Goal: Task Accomplishment & Management: Manage account settings

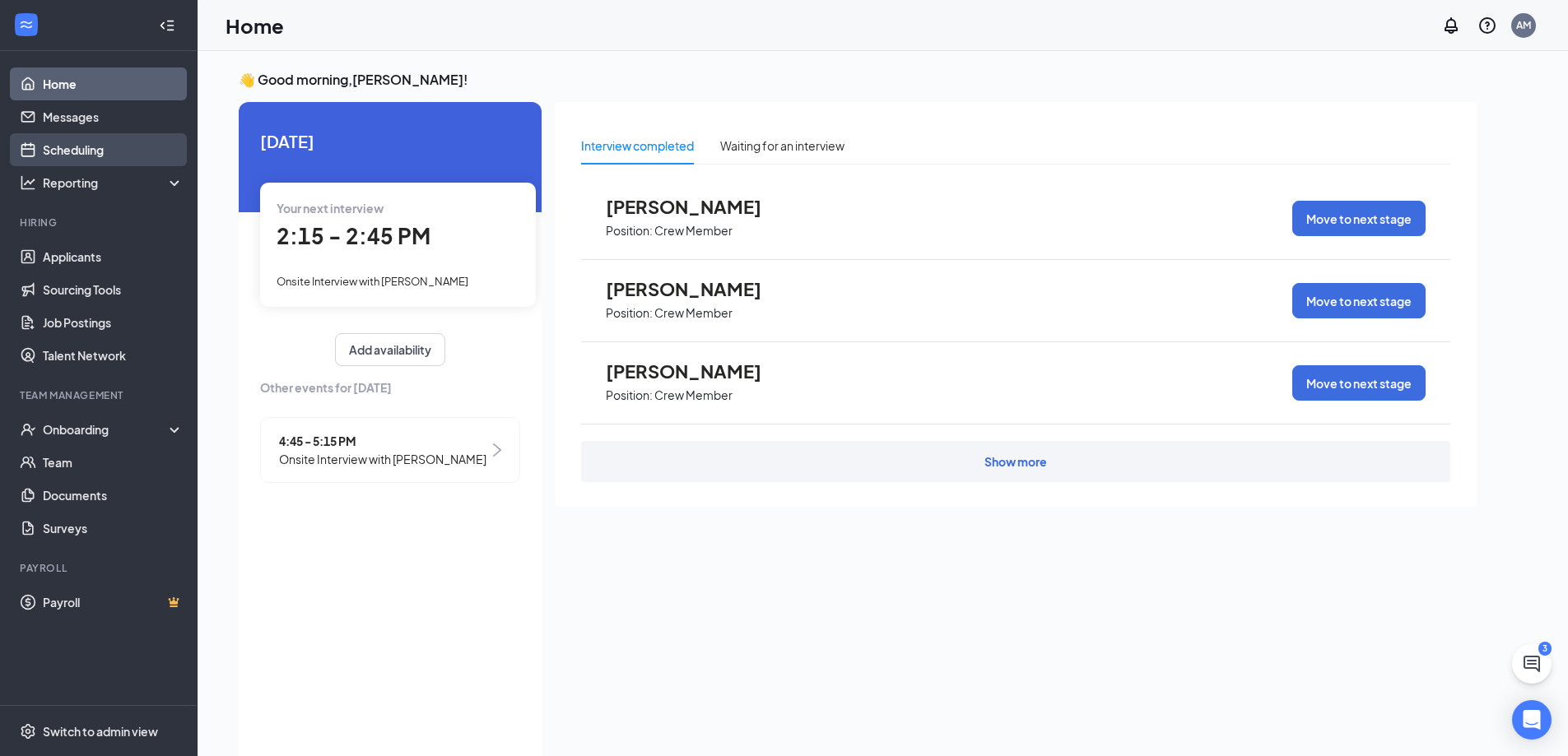
click at [124, 143] on link "Scheduling" at bounding box center [113, 150] width 141 height 33
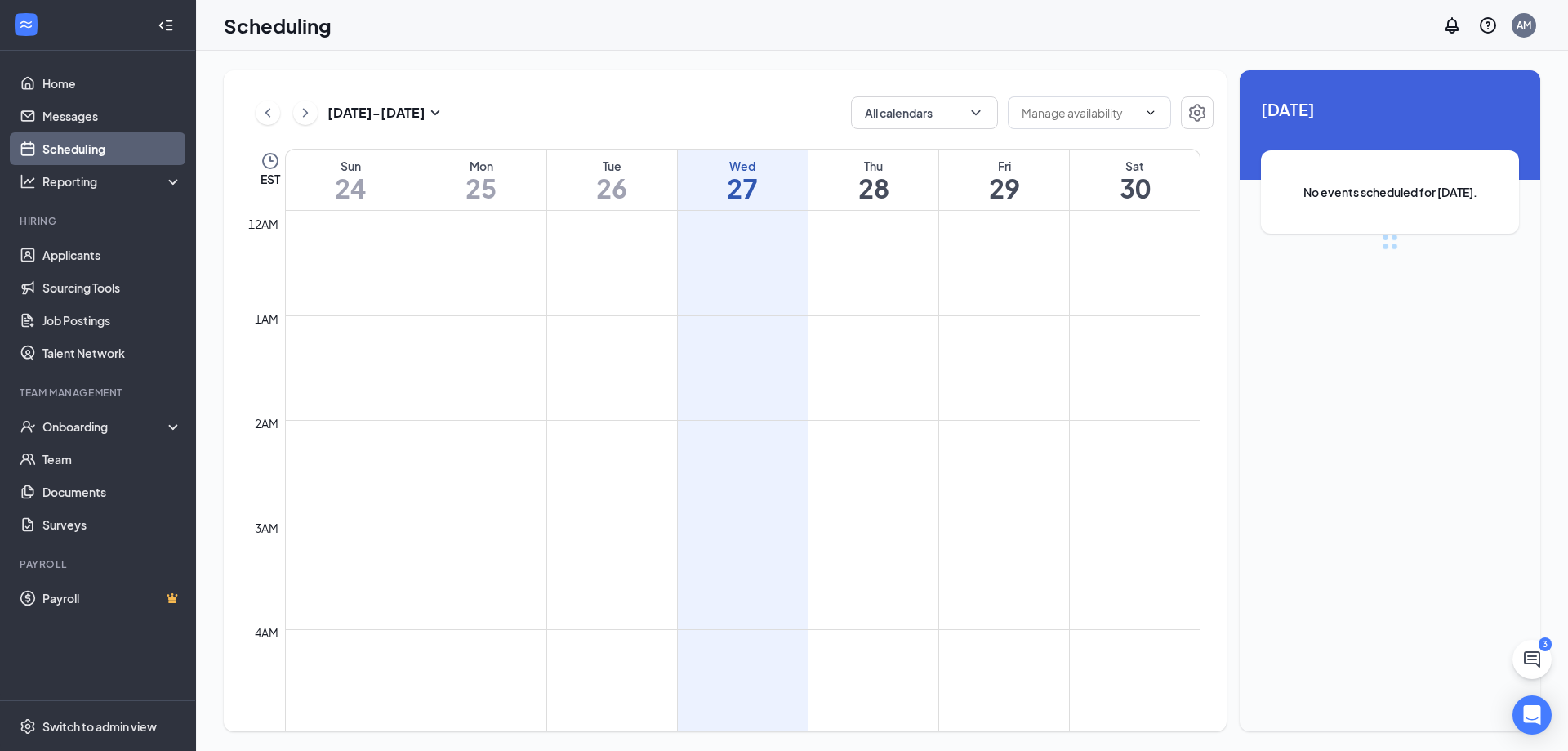
scroll to position [803, 0]
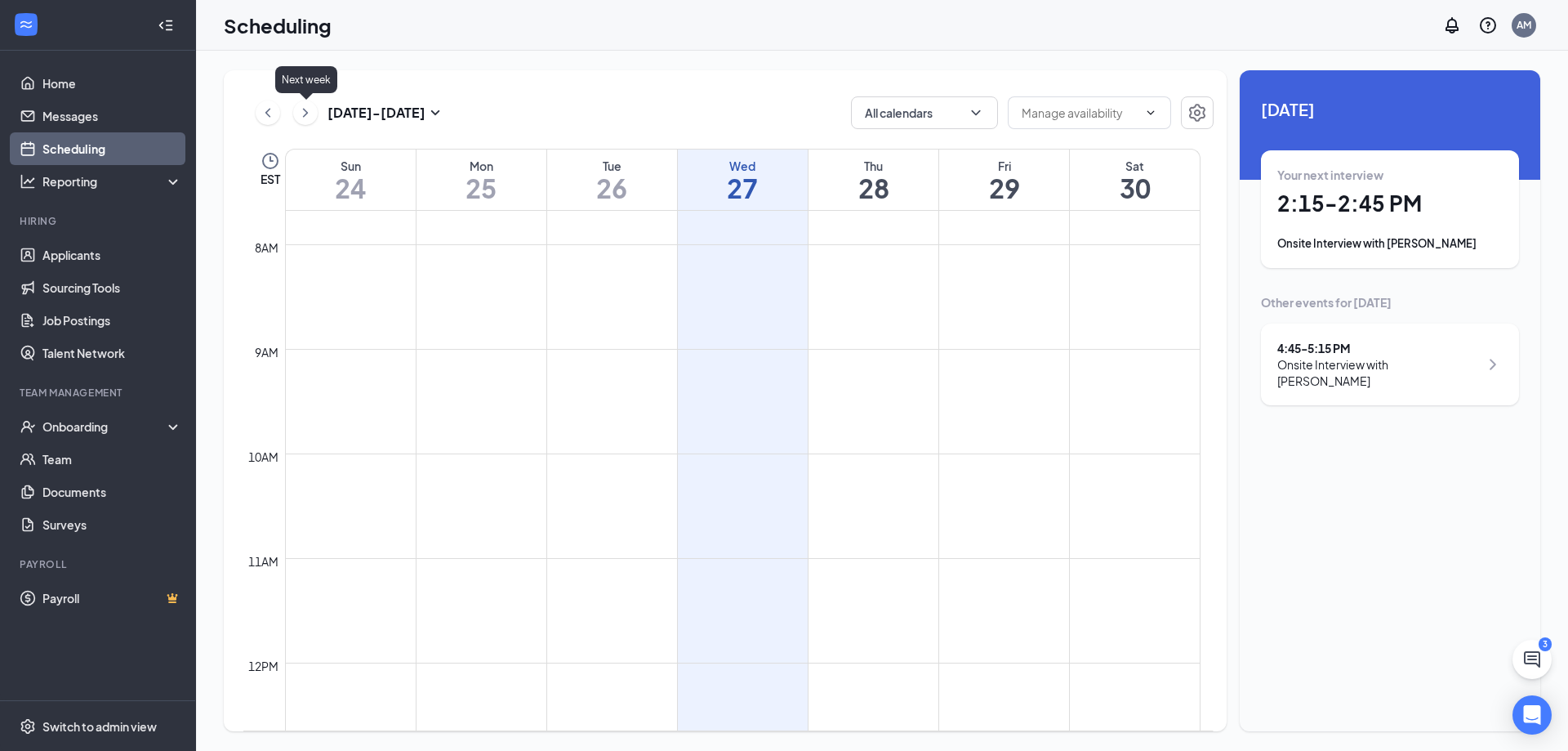
click at [303, 107] on icon "ChevronRight" at bounding box center [305, 113] width 16 height 20
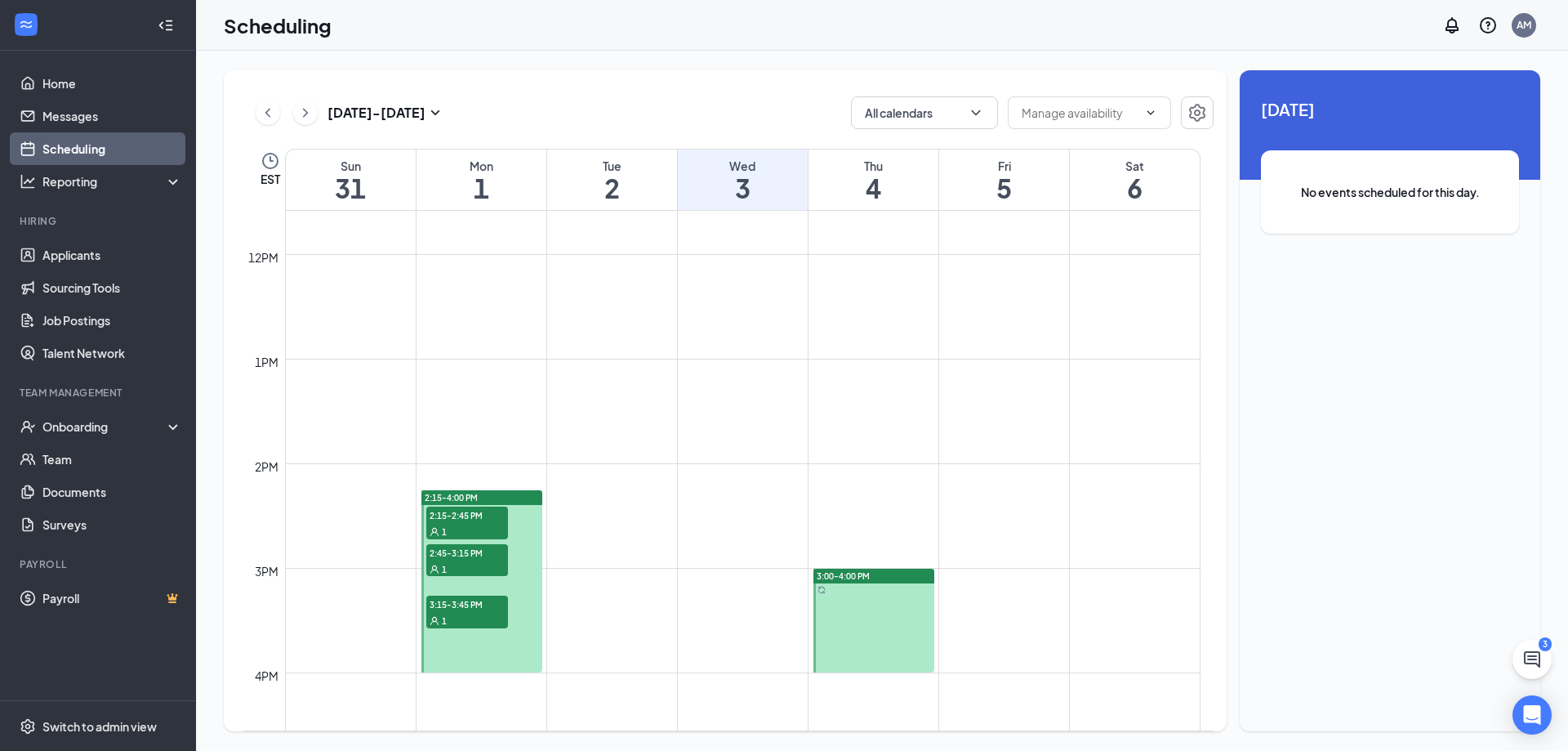
scroll to position [1375, 0]
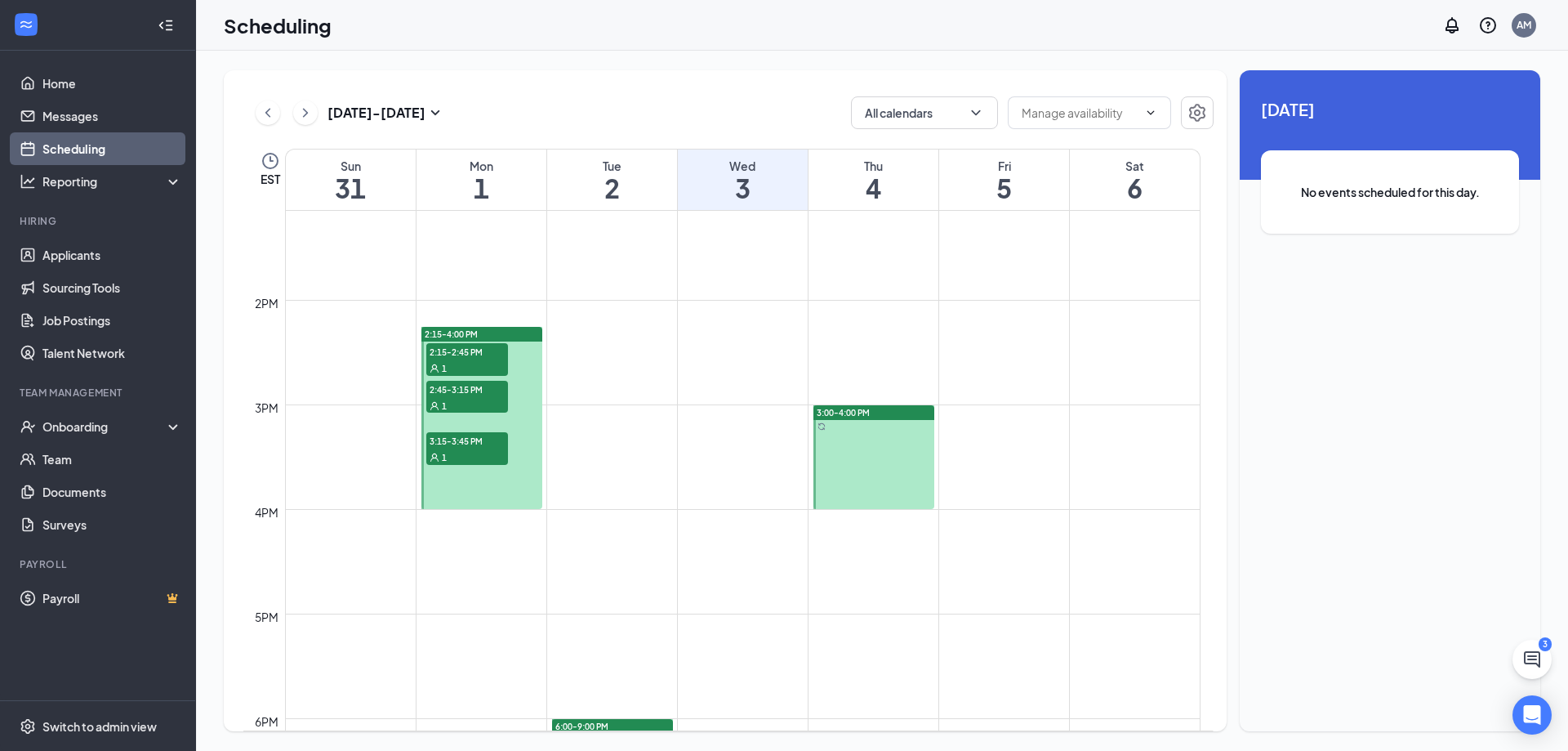
click at [906, 458] on div at bounding box center [874, 457] width 120 height 104
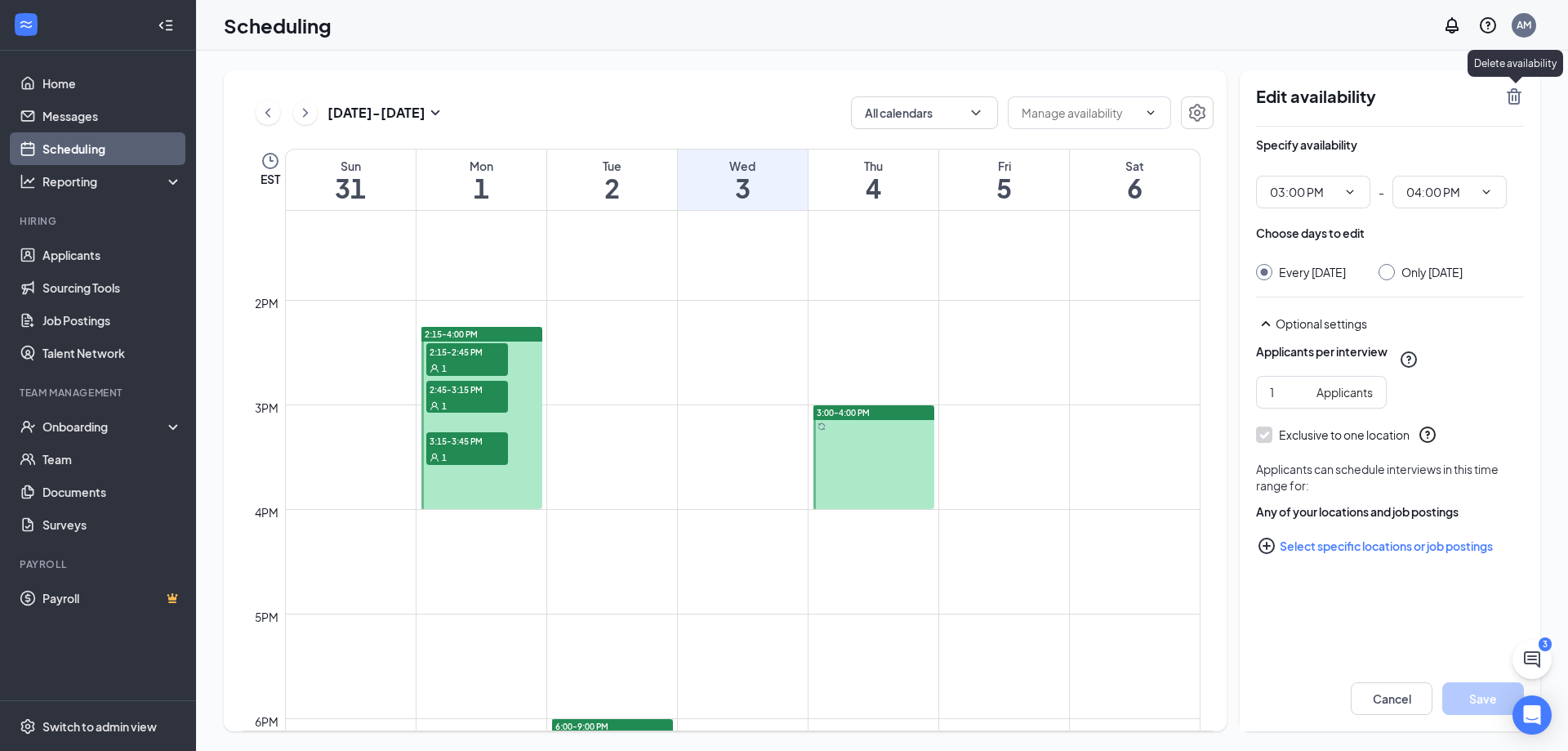
click at [1510, 99] on icon "TrashOutline" at bounding box center [1514, 96] width 15 height 16
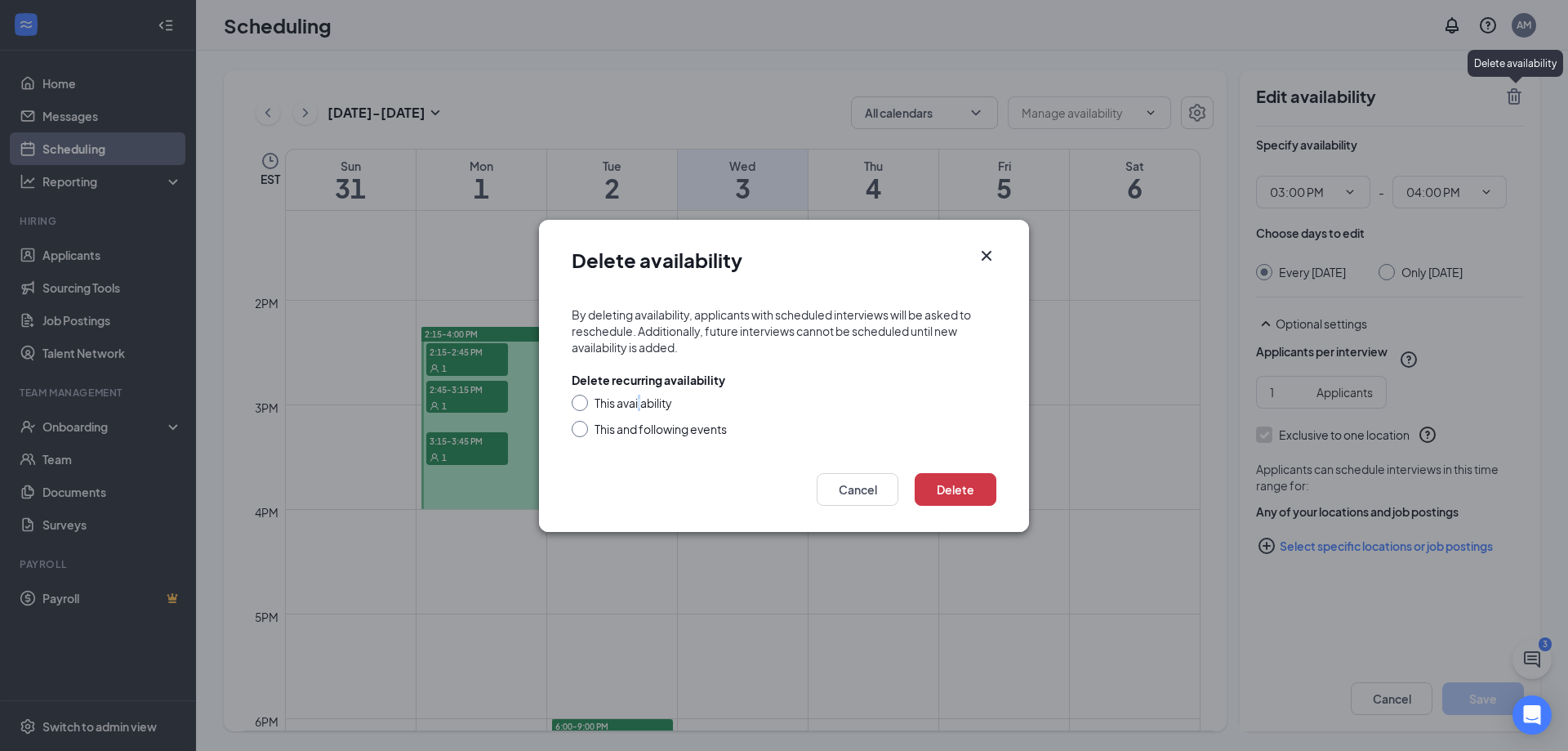
click at [641, 403] on div "This availability" at bounding box center [634, 402] width 78 height 16
click at [589, 400] on div "This availability" at bounding box center [784, 402] width 425 height 16
click at [576, 400] on input "This availability" at bounding box center [577, 400] width 11 height 11
radio input "true"
click at [970, 480] on button "Delete" at bounding box center [955, 490] width 81 height 33
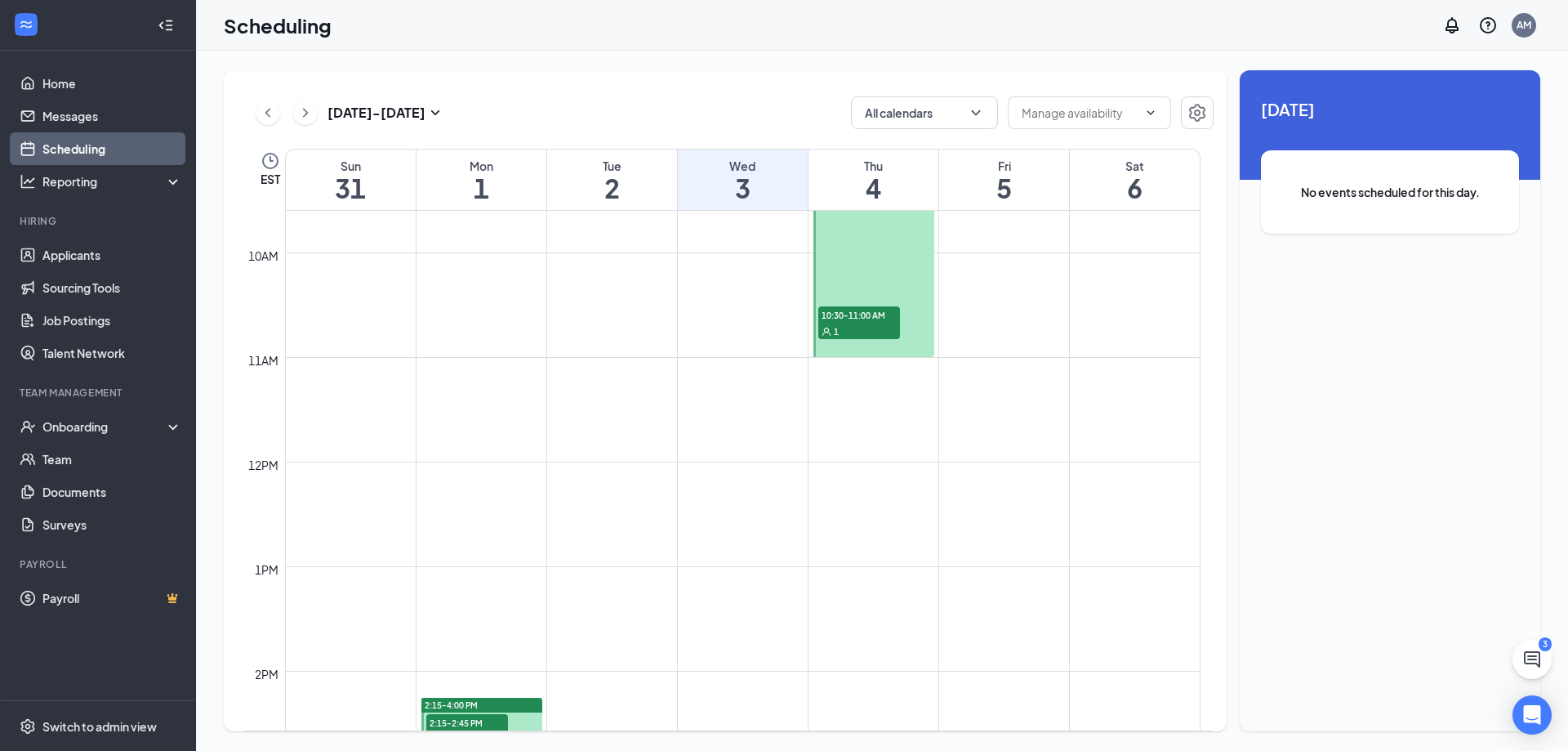
scroll to position [967, 0]
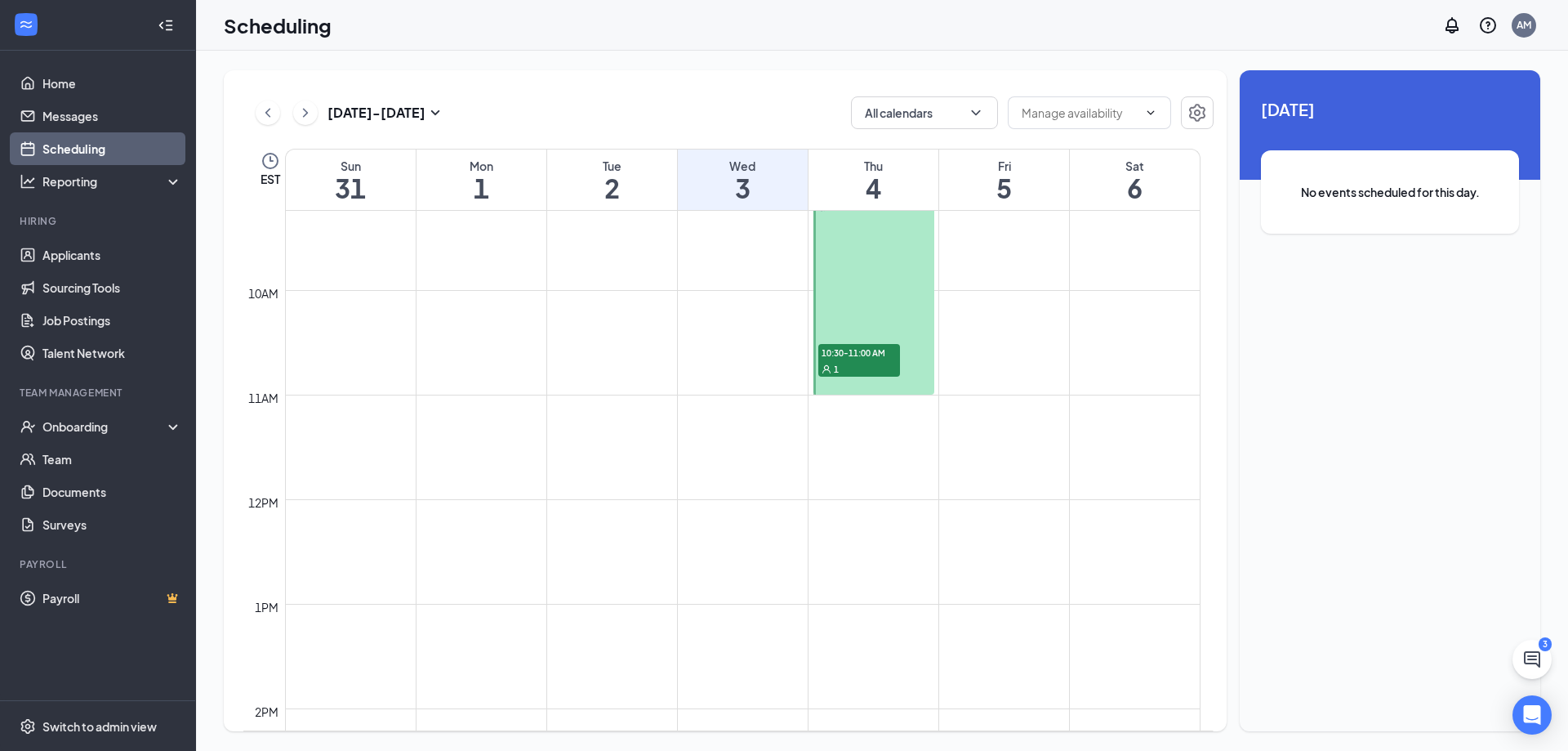
click at [825, 359] on span "10:30-11:00 AM" at bounding box center [859, 352] width 81 height 16
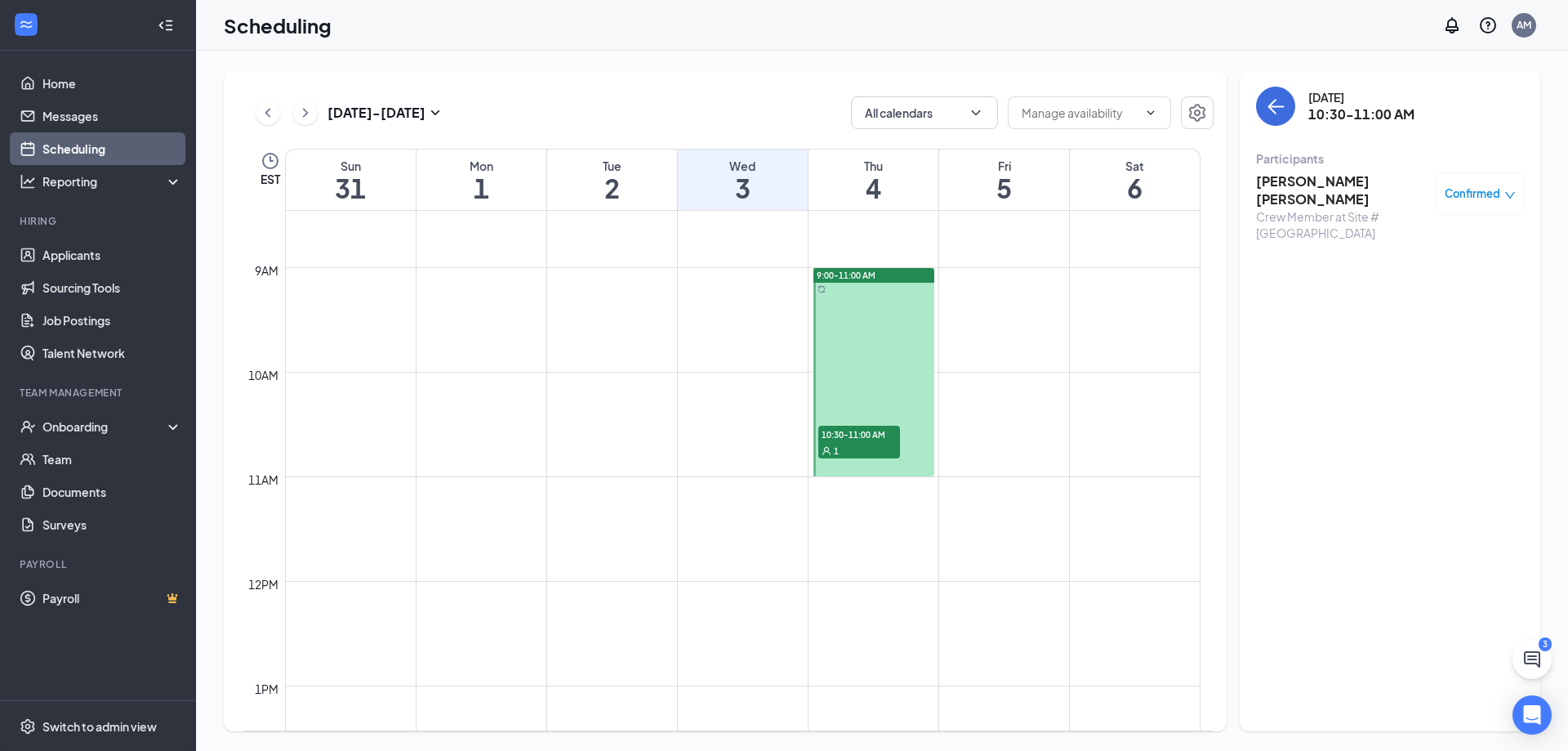
scroll to position [803, 0]
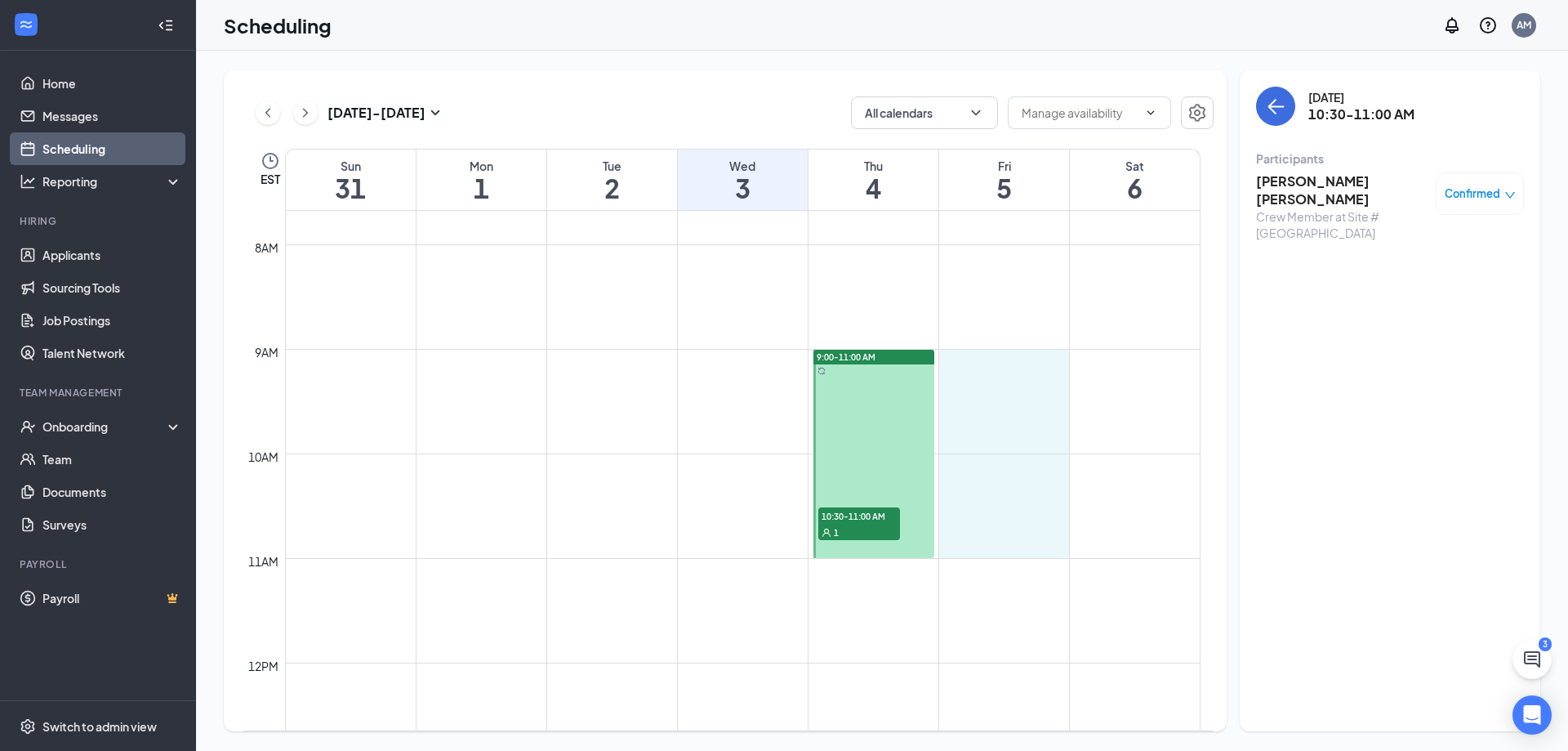
drag, startPoint x: 1006, startPoint y: 355, endPoint x: 990, endPoint y: 543, distance: 188.7
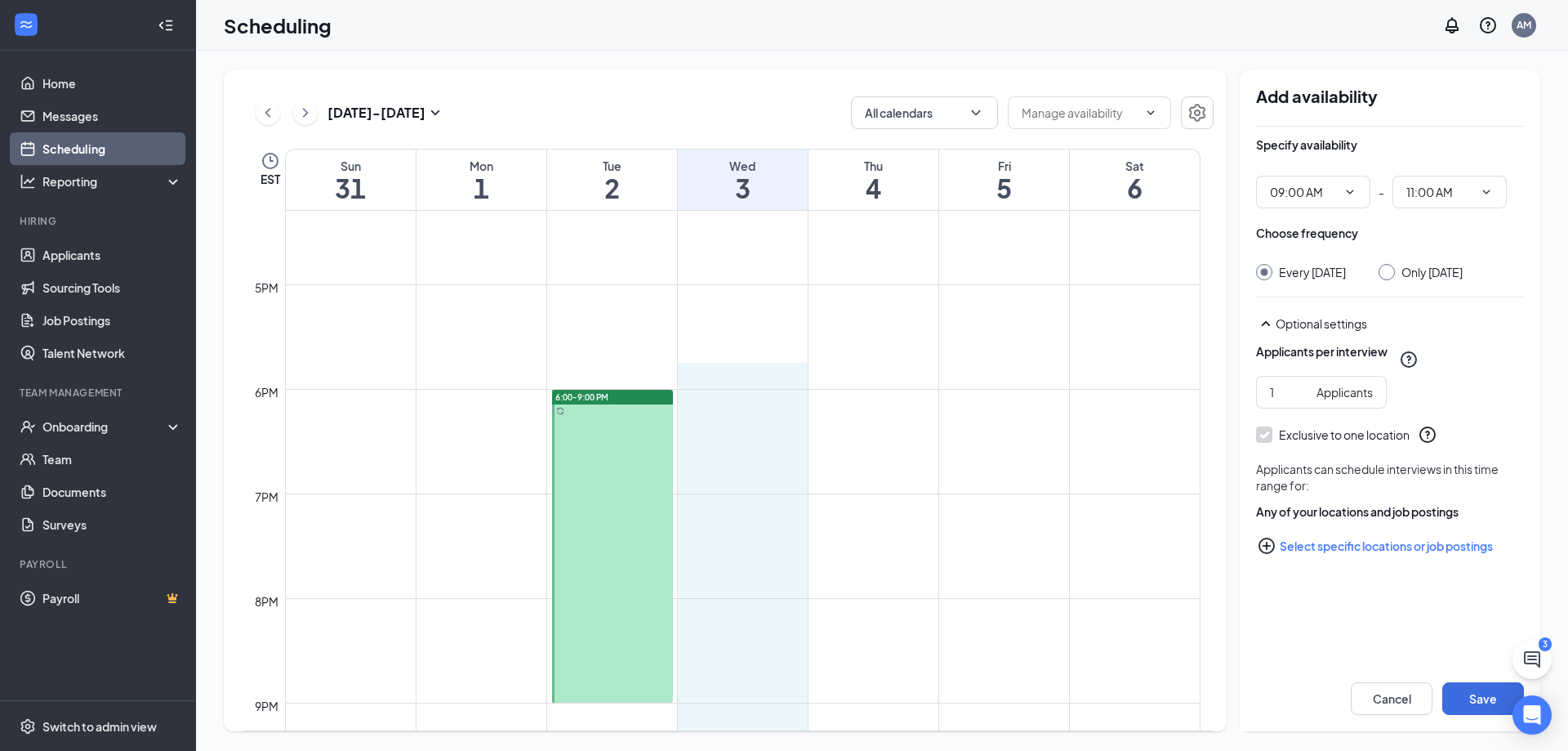
scroll to position [1727, 0]
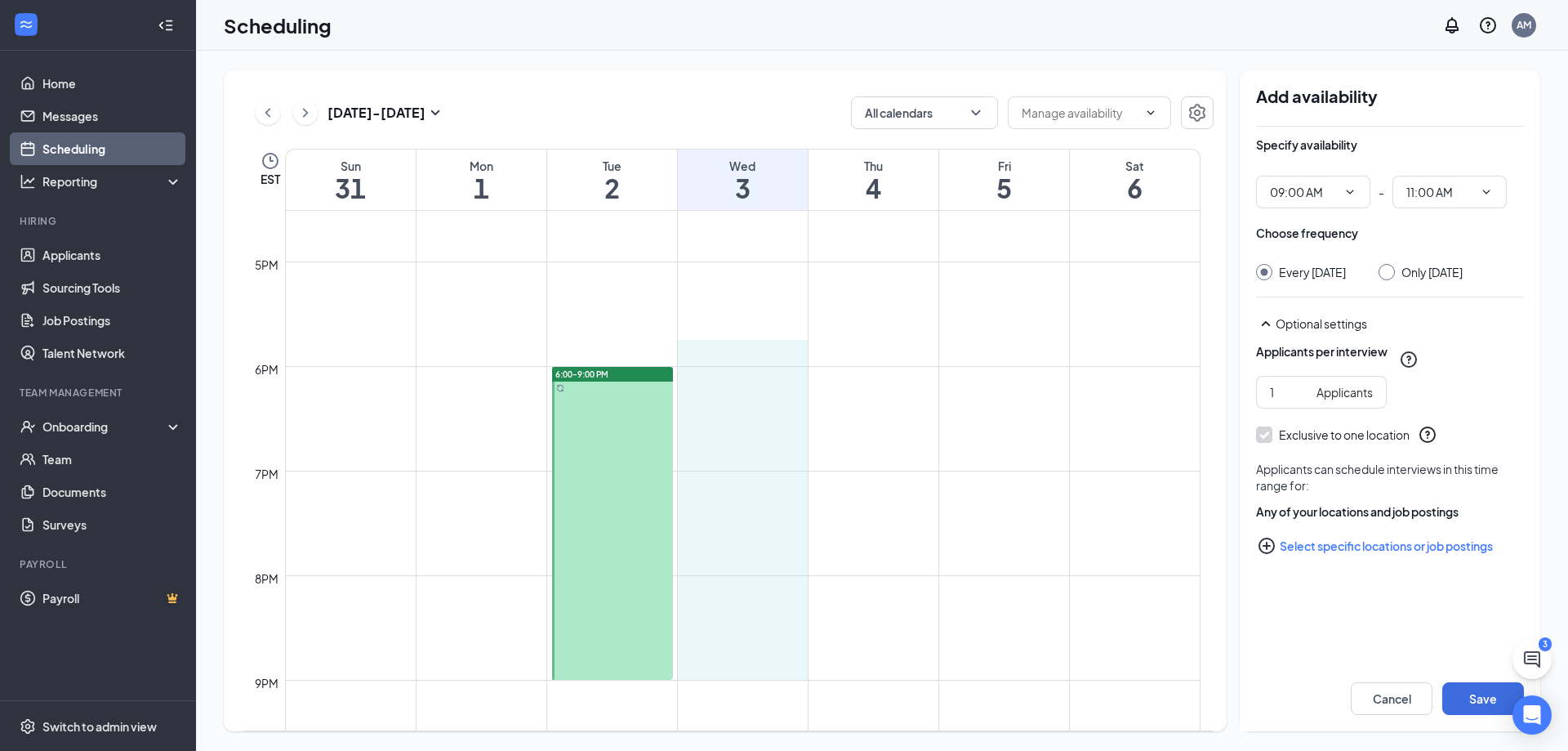
drag, startPoint x: 752, startPoint y: 472, endPoint x: 722, endPoint y: 655, distance: 185.4
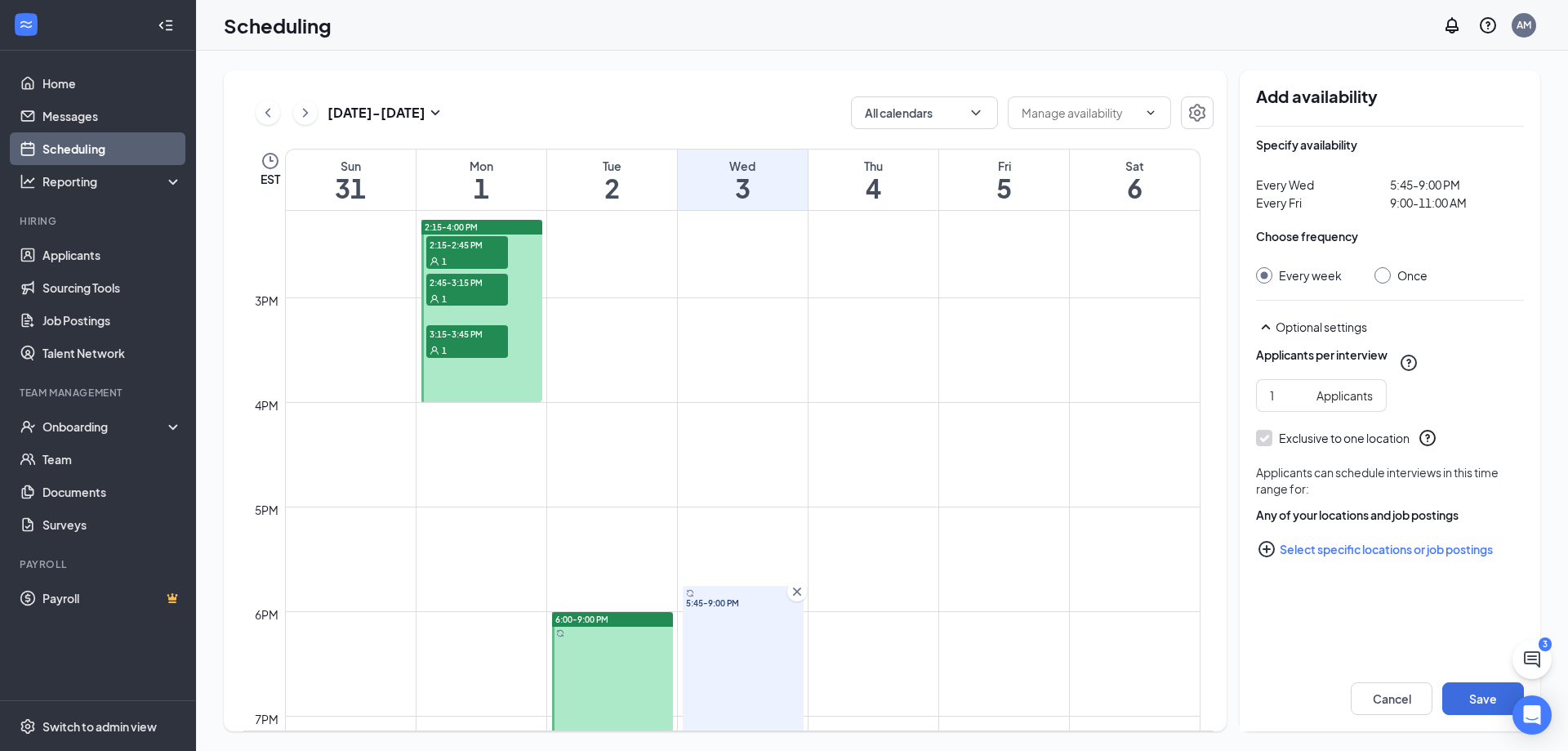
scroll to position [1564, 0]
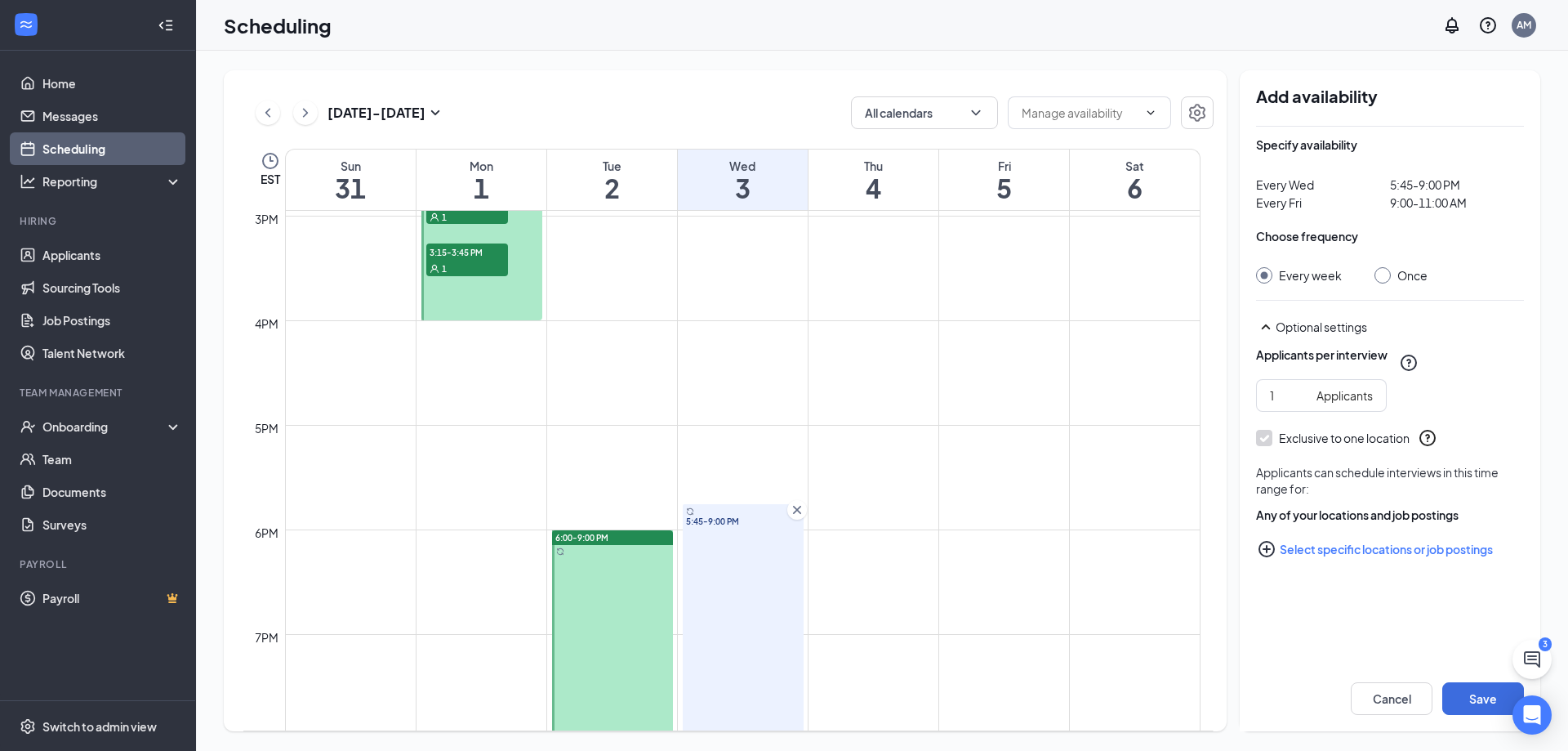
click at [1379, 277] on input "Once" at bounding box center [1380, 272] width 11 height 11
radio input "true"
radio input "false"
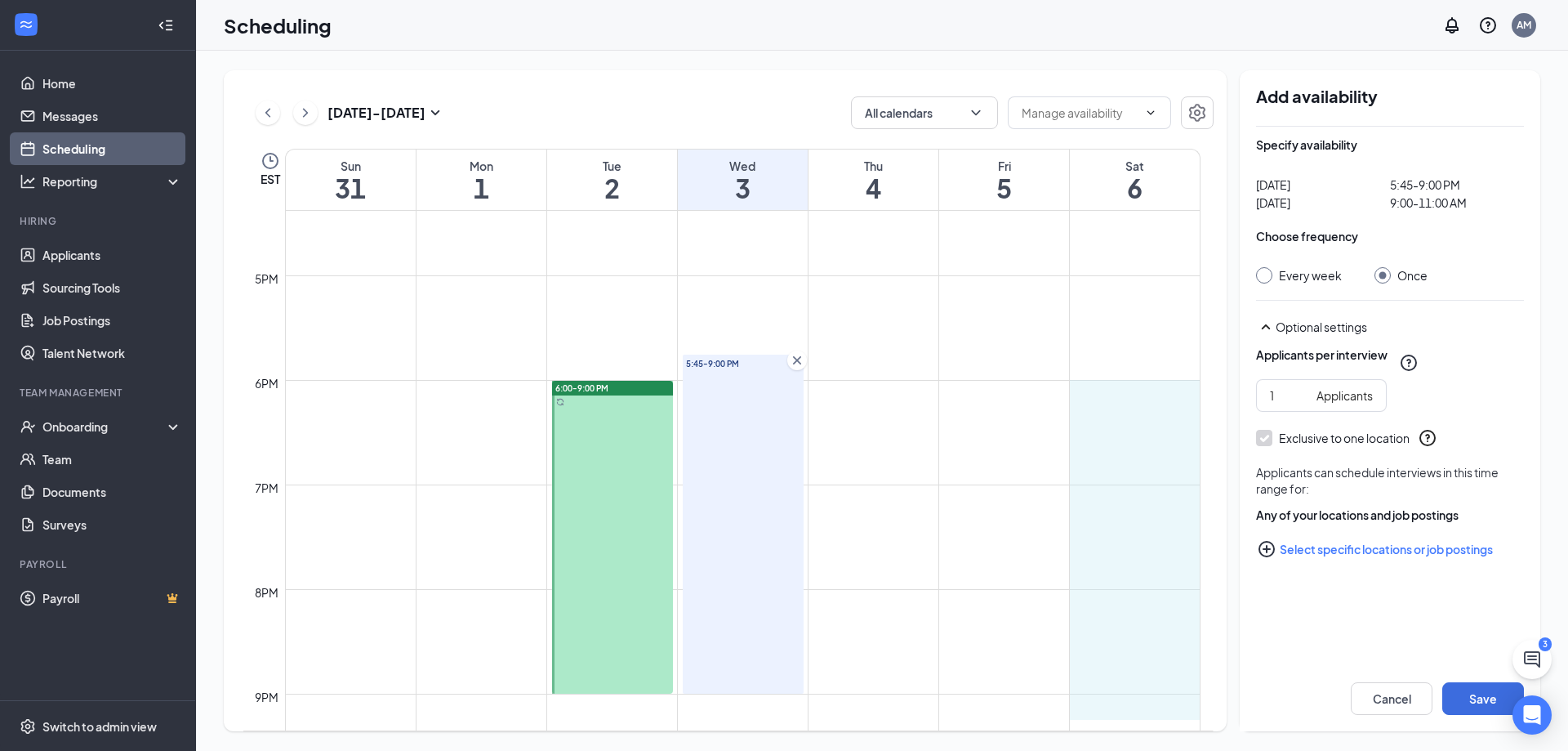
scroll to position [1719, 0]
drag, startPoint x: 1135, startPoint y: 449, endPoint x: 1151, endPoint y: 675, distance: 226.6
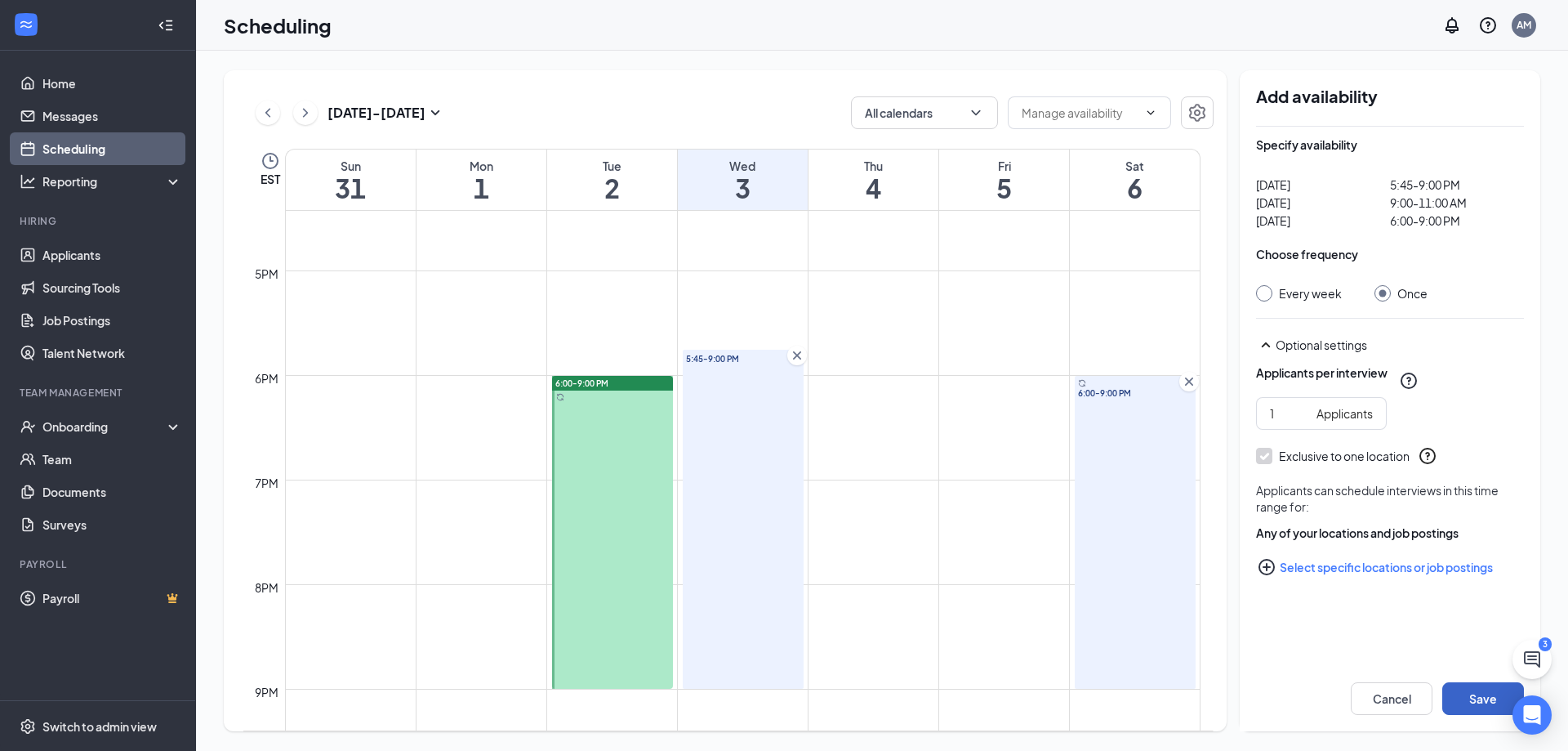
click at [1470, 696] on button "Save" at bounding box center [1483, 699] width 81 height 33
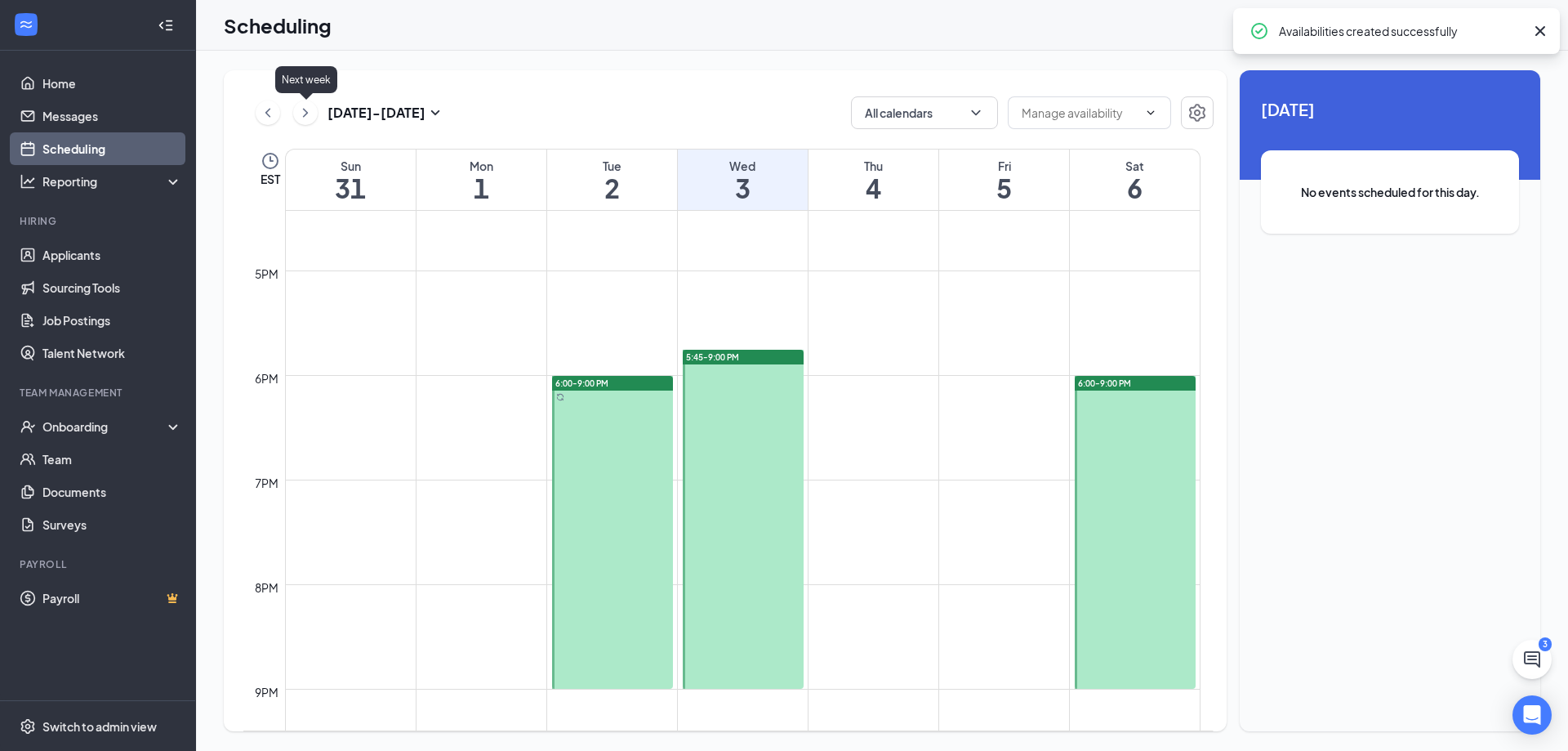
click at [296, 101] on div "[DATE] - [DATE]" at bounding box center [350, 113] width 190 height 33
click at [299, 107] on icon "ChevronRight" at bounding box center [305, 113] width 16 height 20
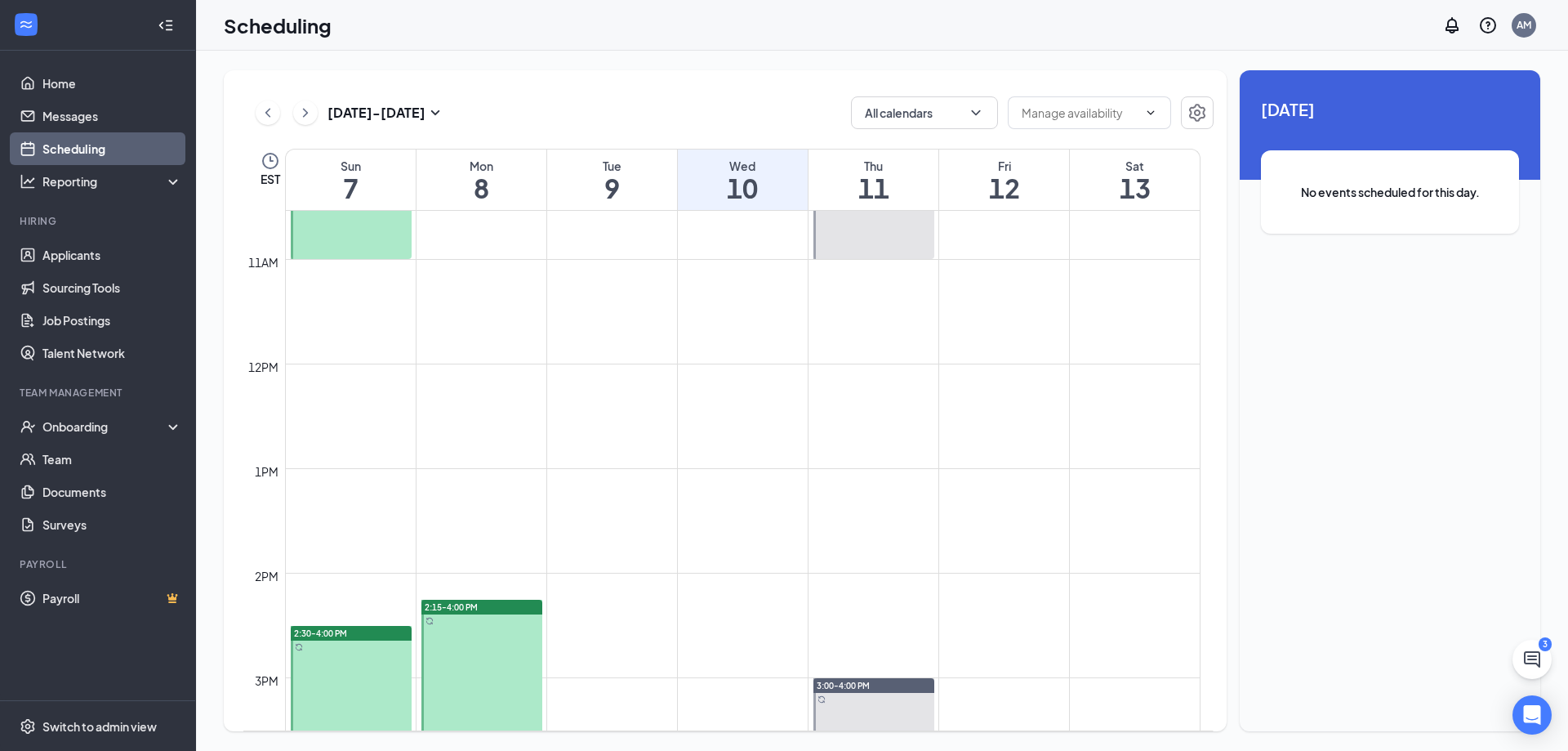
scroll to position [1048, 0]
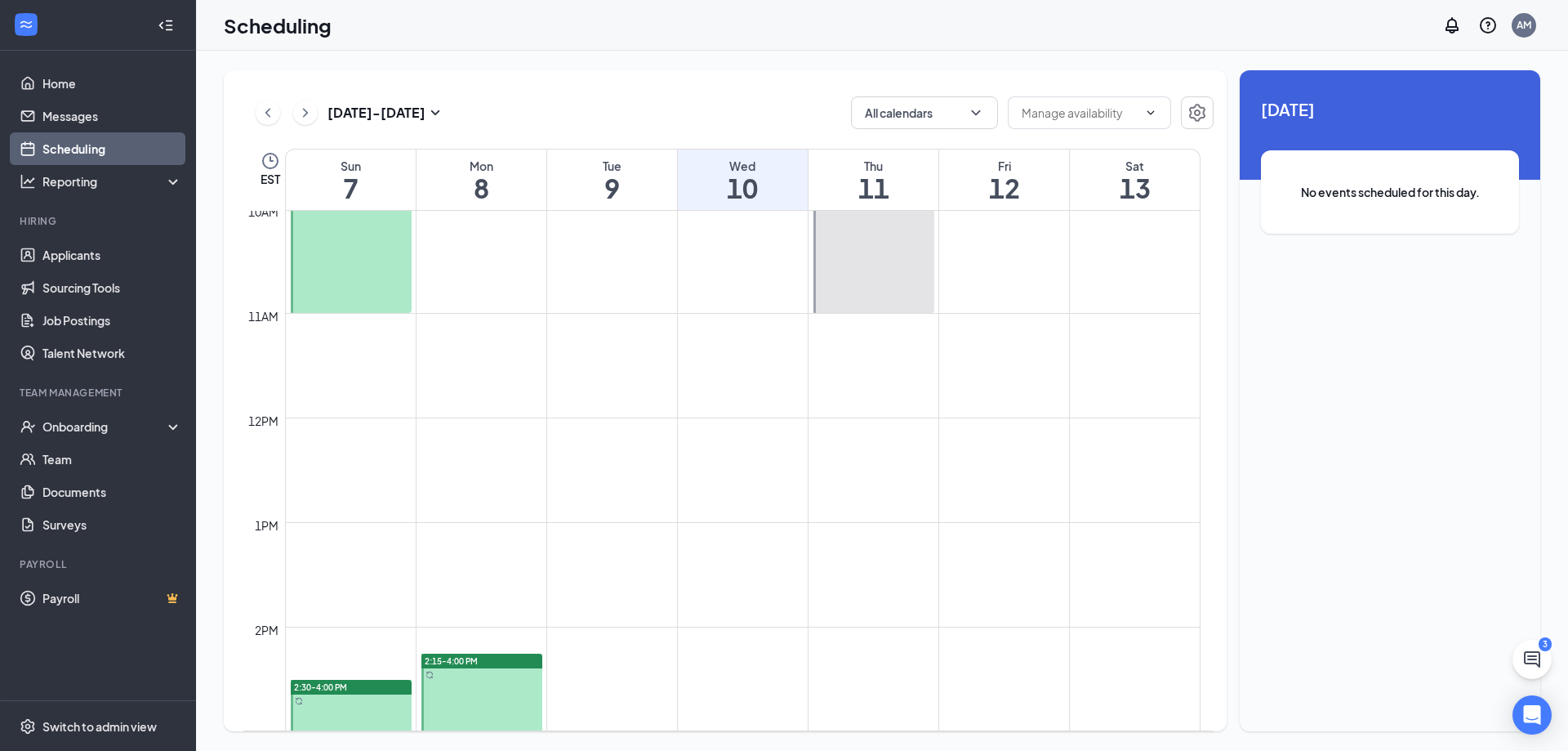
click at [342, 284] on div at bounding box center [350, 209] width 120 height 208
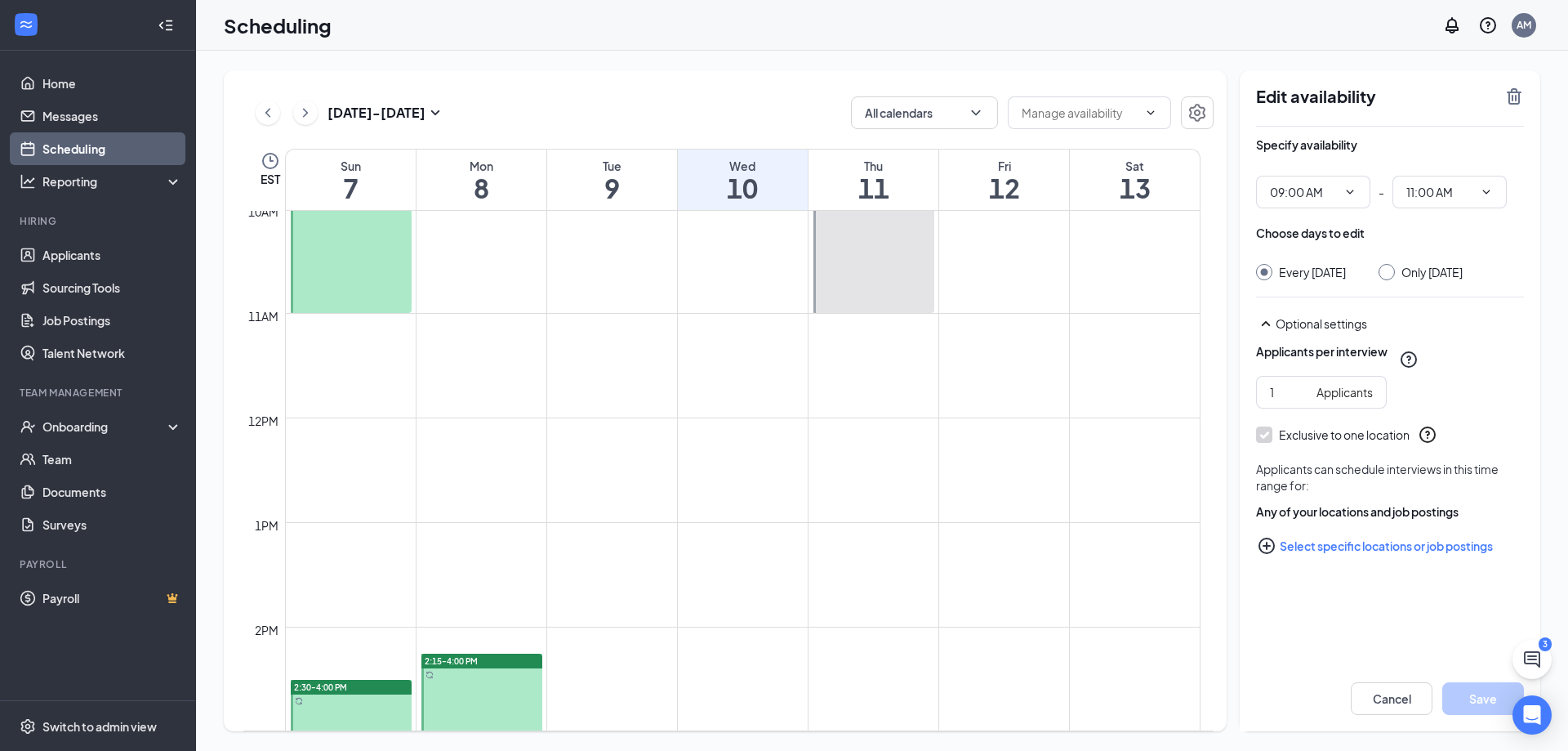
click at [1390, 271] on input "Only [DATE]" at bounding box center [1384, 269] width 11 height 11
radio input "true"
radio input "false"
click at [1511, 99] on icon "TrashOutline" at bounding box center [1514, 96] width 20 height 20
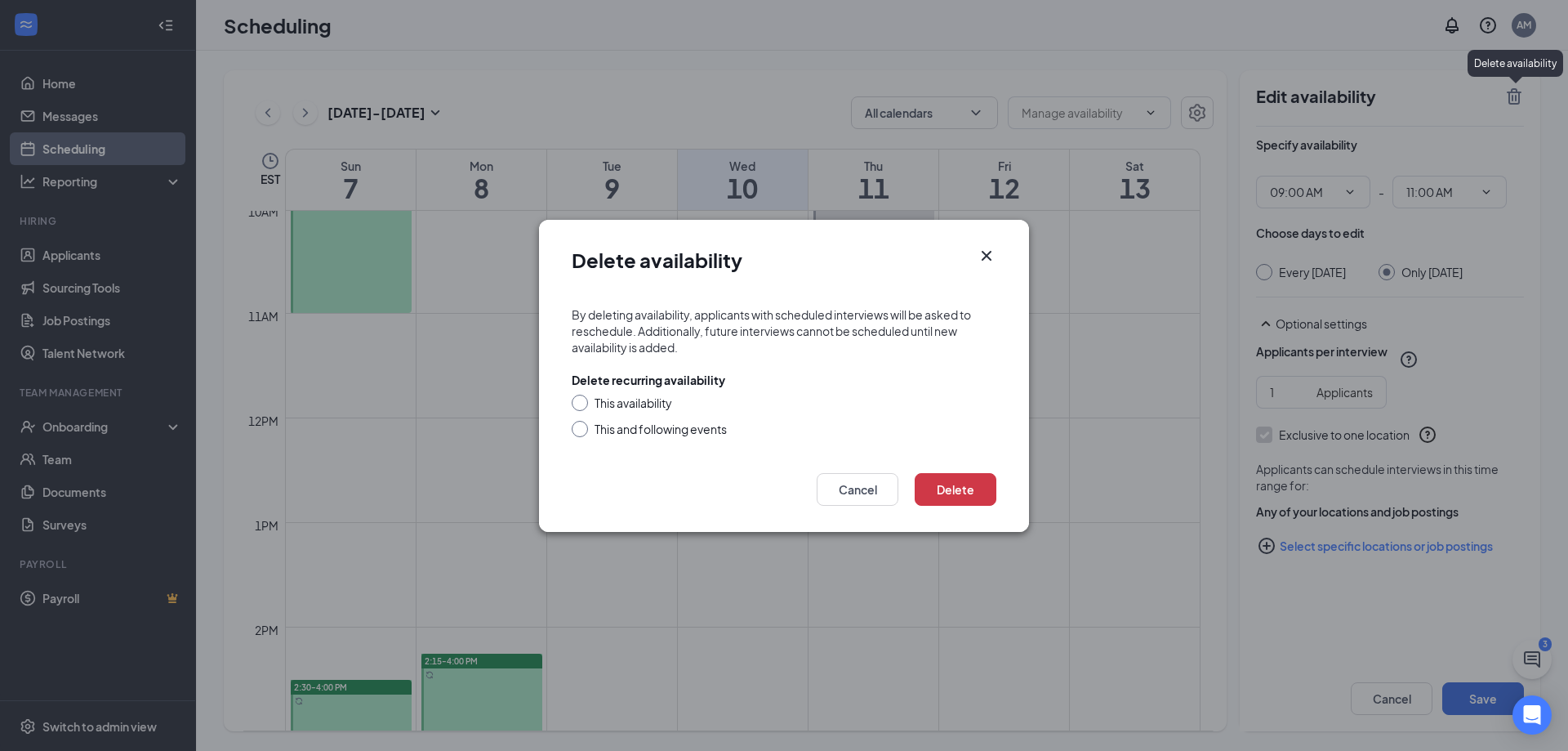
click at [646, 396] on div "This availability" at bounding box center [634, 402] width 78 height 16
click at [583, 396] on input "This availability" at bounding box center [577, 400] width 11 height 11
radio input "true"
click at [953, 482] on button "Delete" at bounding box center [955, 490] width 81 height 33
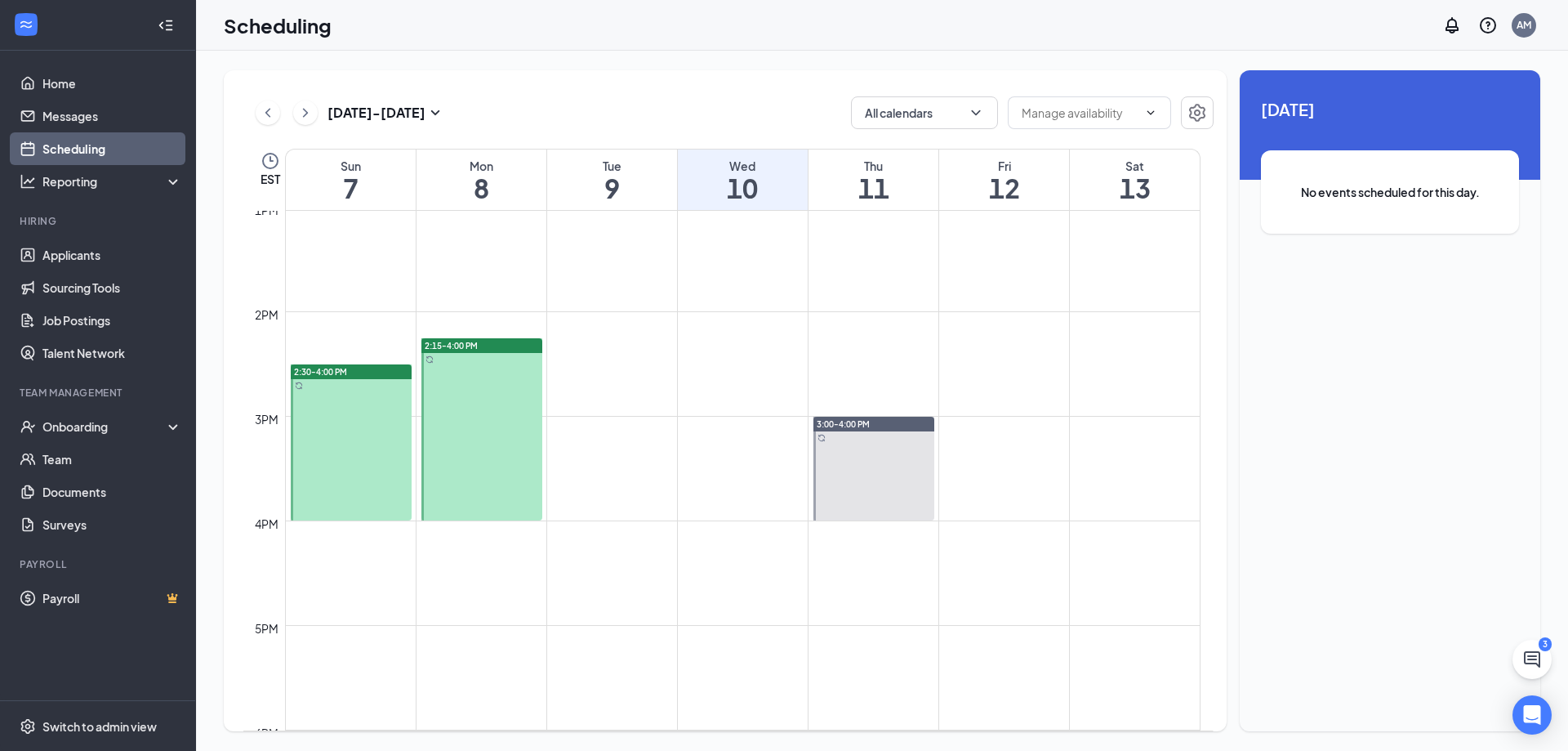
scroll to position [1375, 0]
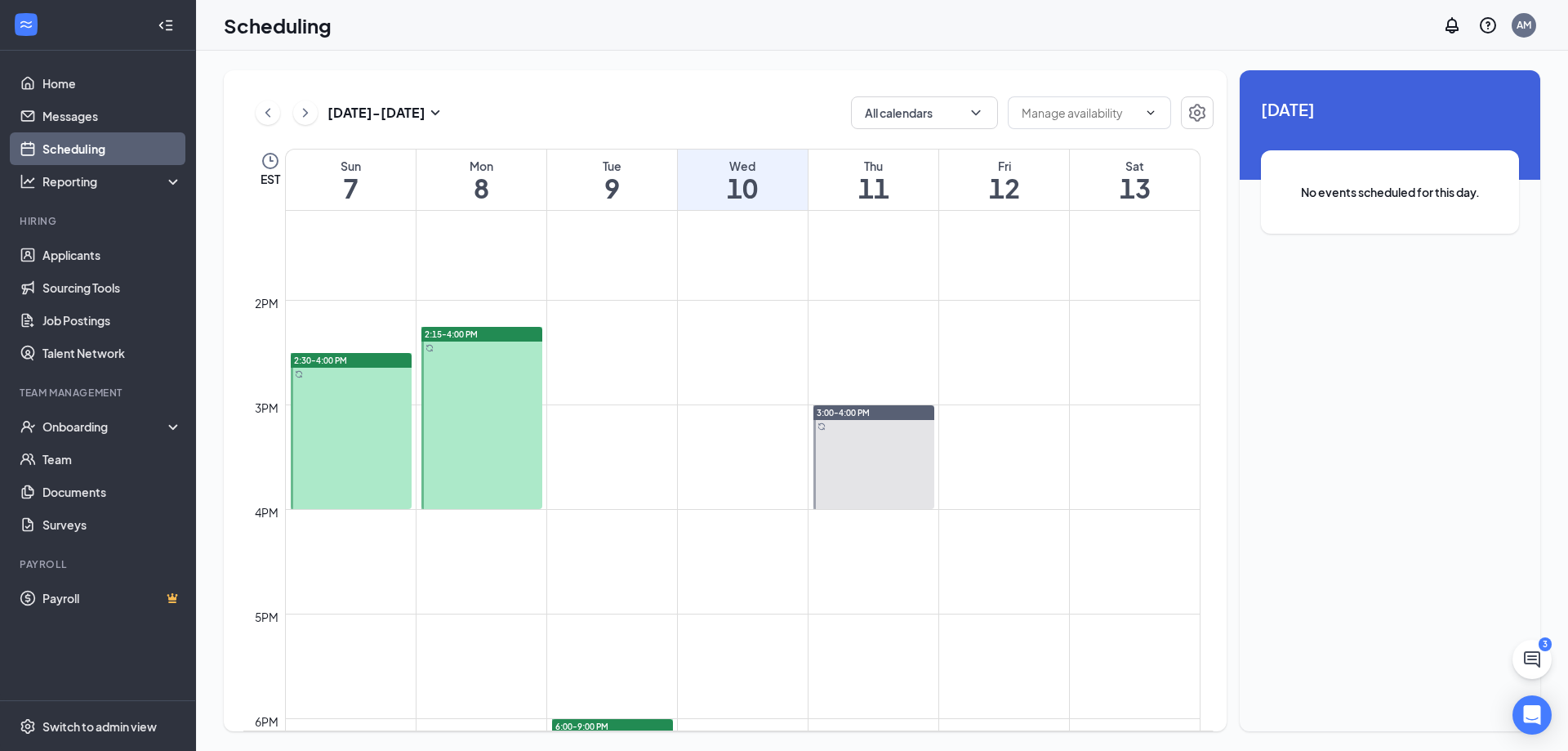
click at [329, 419] on div at bounding box center [350, 431] width 120 height 156
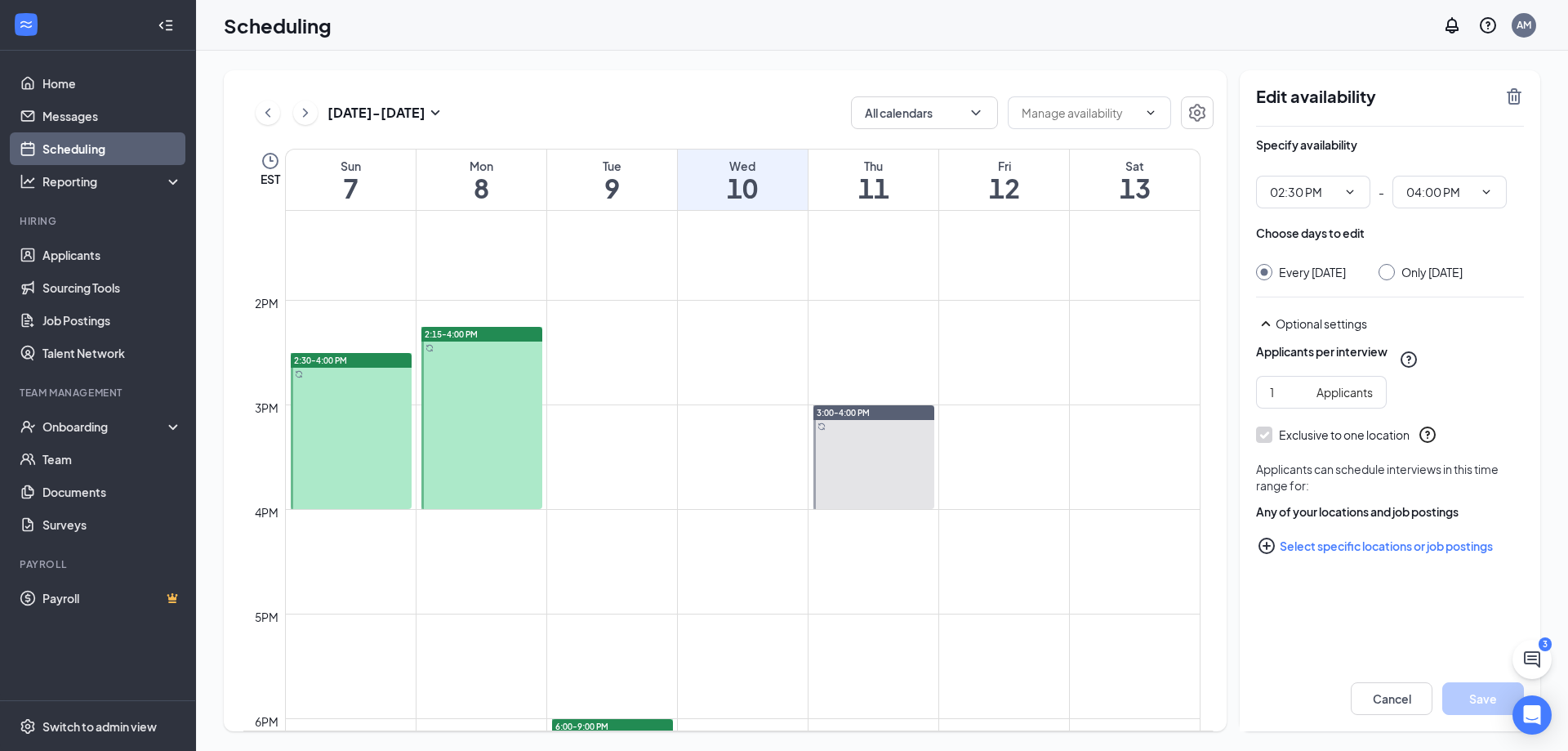
click at [1403, 277] on div "Only [DATE]" at bounding box center [1421, 271] width 84 height 16
click at [1396, 275] on div at bounding box center [1387, 271] width 16 height 16
click at [1396, 274] on div at bounding box center [1387, 271] width 16 height 16
click at [1390, 265] on input "Only [DATE]" at bounding box center [1384, 269] width 11 height 11
radio input "true"
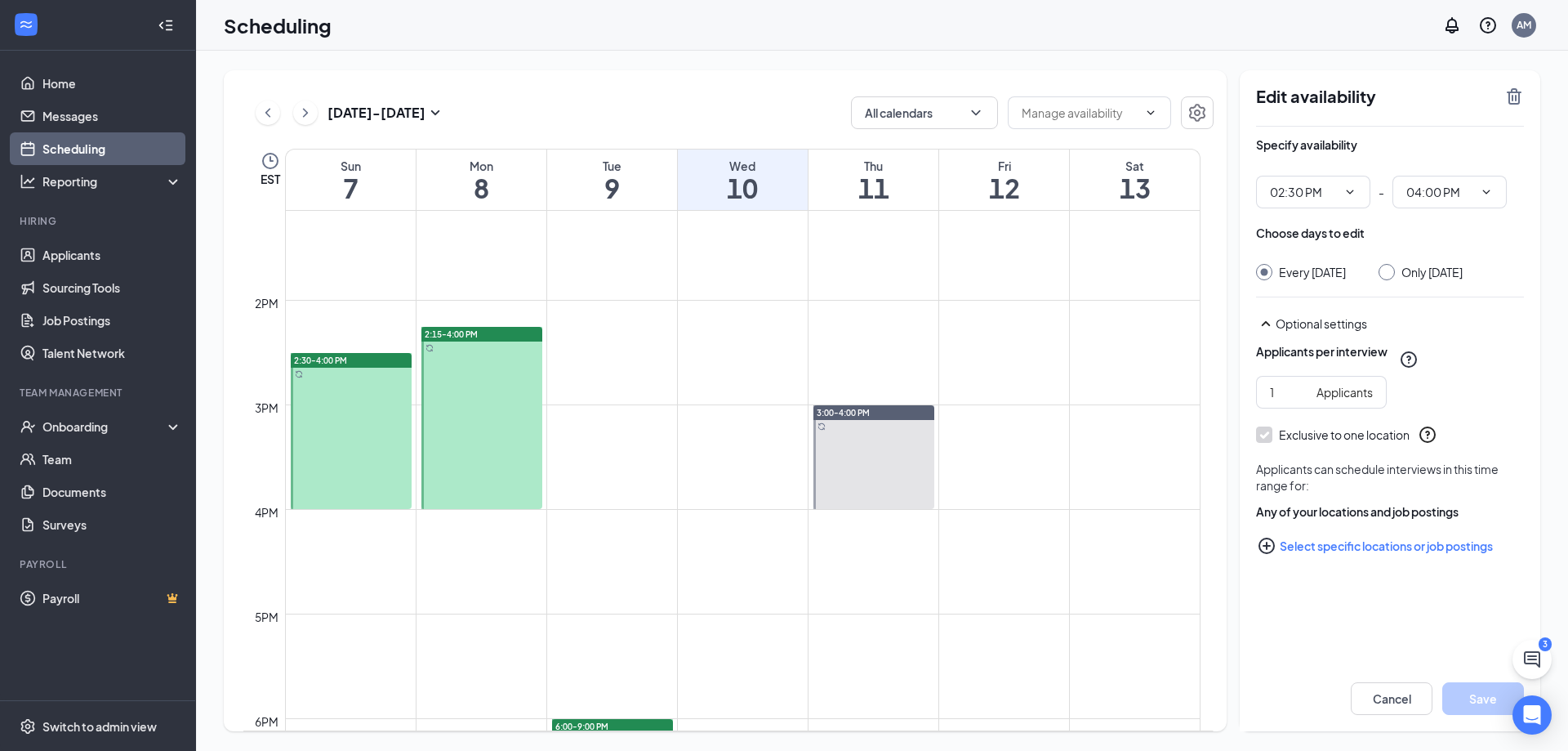
radio input "false"
click at [1511, 95] on icon "TrashOutline" at bounding box center [1514, 96] width 20 height 20
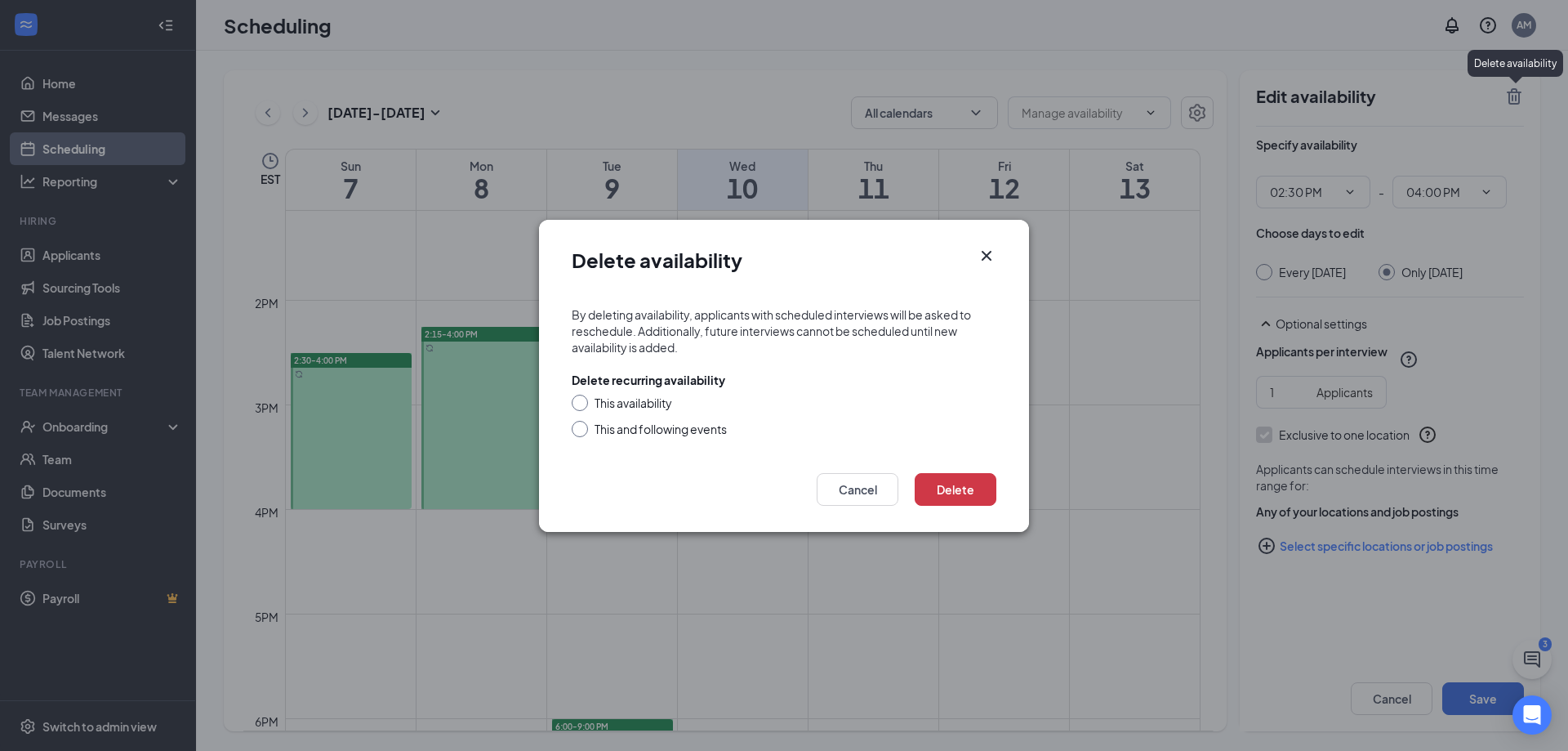
click at [665, 404] on div "This availability" at bounding box center [634, 402] width 78 height 16
click at [583, 404] on input "This availability" at bounding box center [577, 400] width 11 height 11
radio input "true"
click at [969, 476] on button "Delete" at bounding box center [955, 490] width 81 height 33
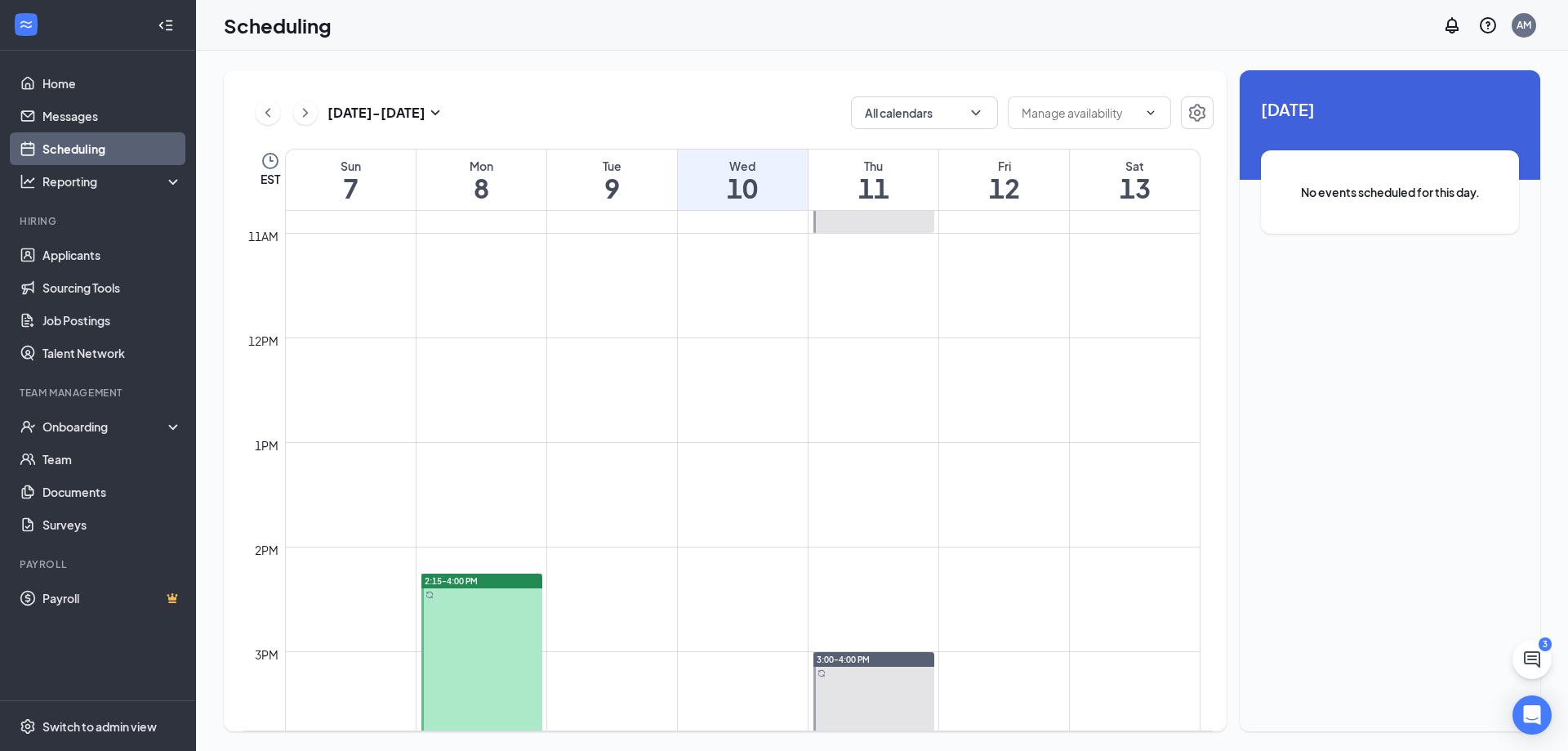
scroll to position [967, 0]
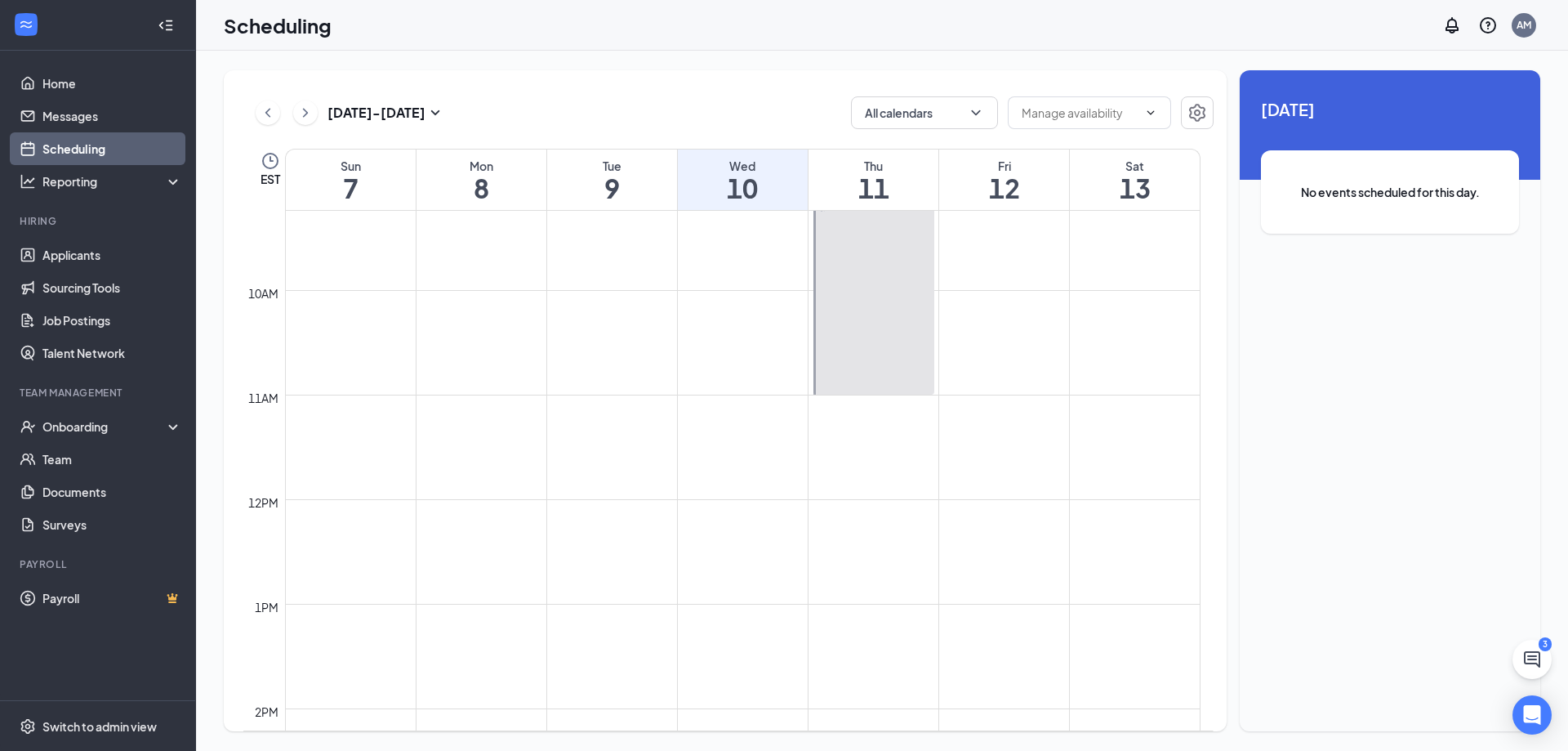
click at [865, 331] on div at bounding box center [874, 291] width 120 height 208
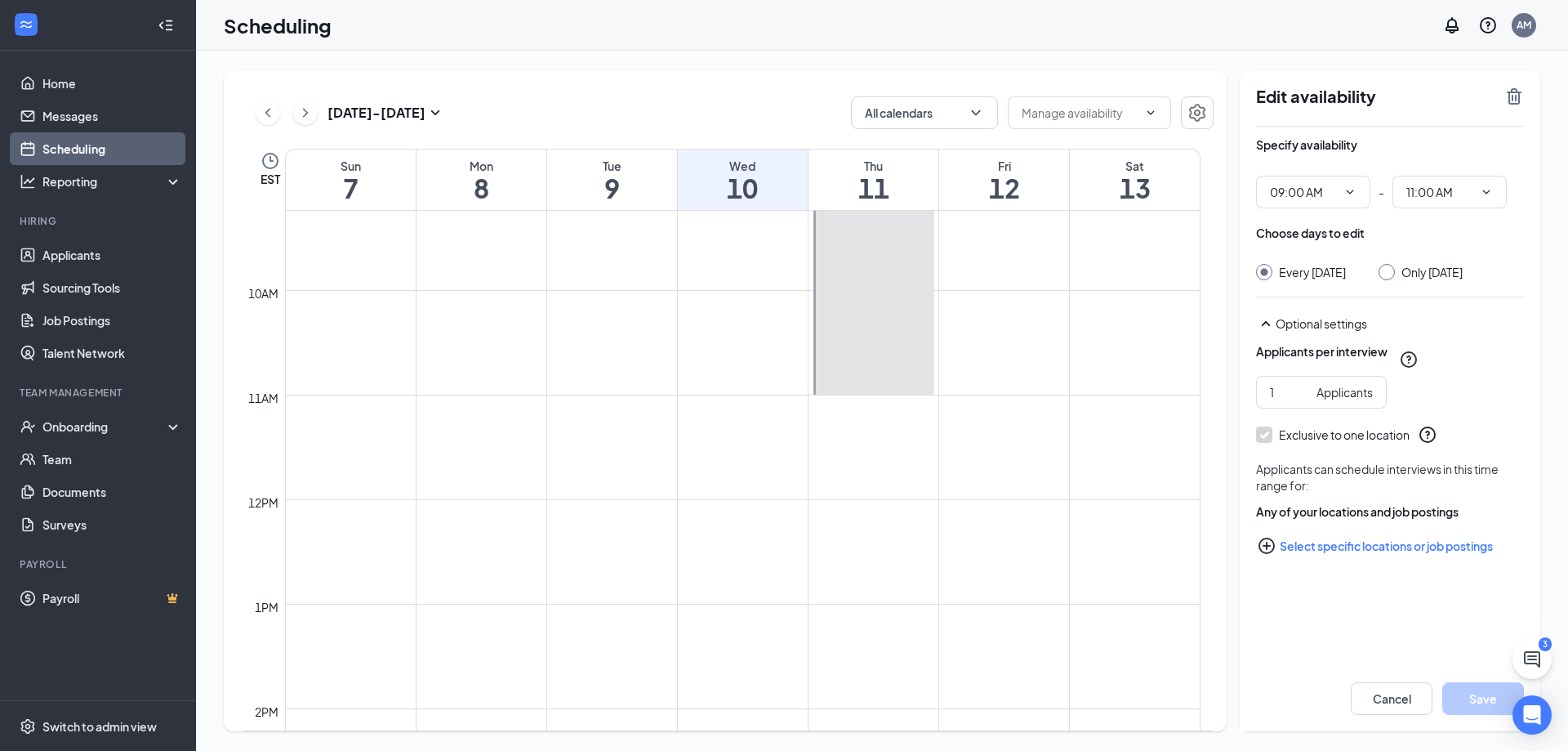
click at [1408, 268] on div "Only [DATE]" at bounding box center [1421, 271] width 84 height 16
click at [1405, 268] on div "Only [DATE]" at bounding box center [1421, 271] width 84 height 16
click at [1396, 271] on div at bounding box center [1387, 271] width 16 height 16
click at [1396, 277] on div at bounding box center [1387, 271] width 16 height 16
click at [1398, 275] on div "Only [DATE]" at bounding box center [1421, 271] width 84 height 16
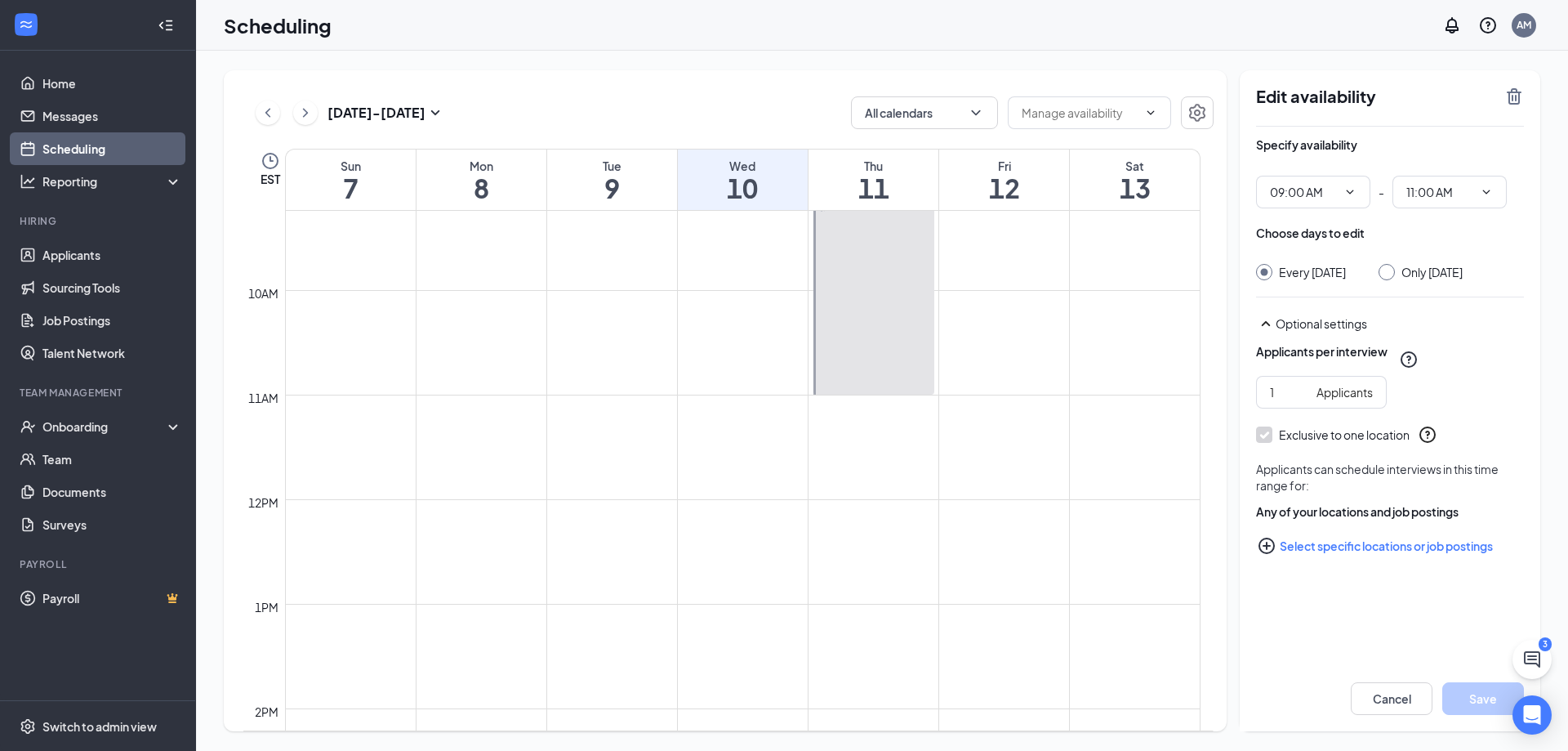
click at [1390, 275] on input "Only [DATE]" at bounding box center [1384, 269] width 11 height 11
radio input "true"
radio input "false"
click at [1512, 93] on icon "TrashOutline" at bounding box center [1514, 96] width 15 height 16
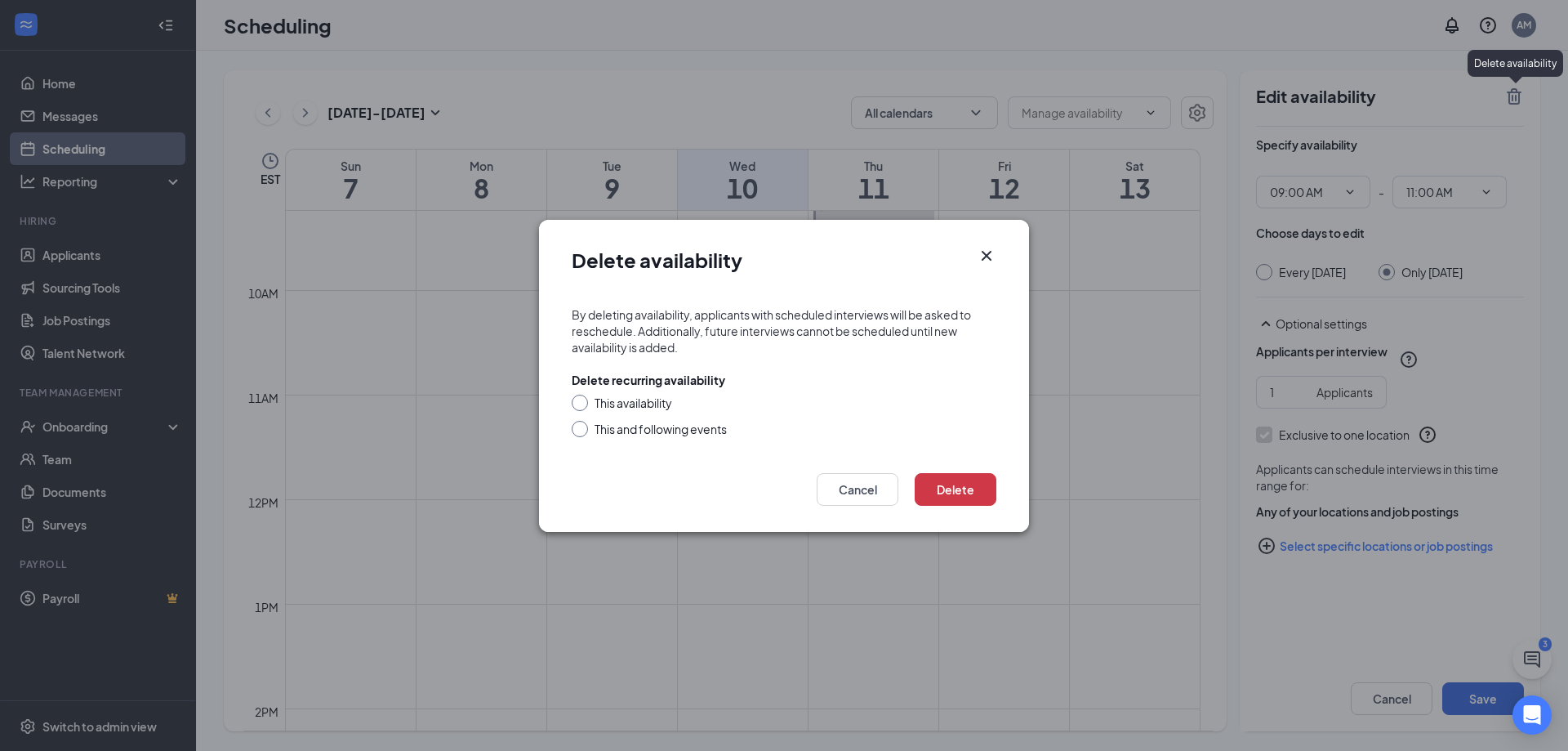
click at [642, 402] on div "This availability" at bounding box center [634, 402] width 78 height 16
click at [583, 402] on input "This availability" at bounding box center [577, 400] width 11 height 11
radio input "true"
click at [968, 499] on button "Delete" at bounding box center [955, 490] width 81 height 33
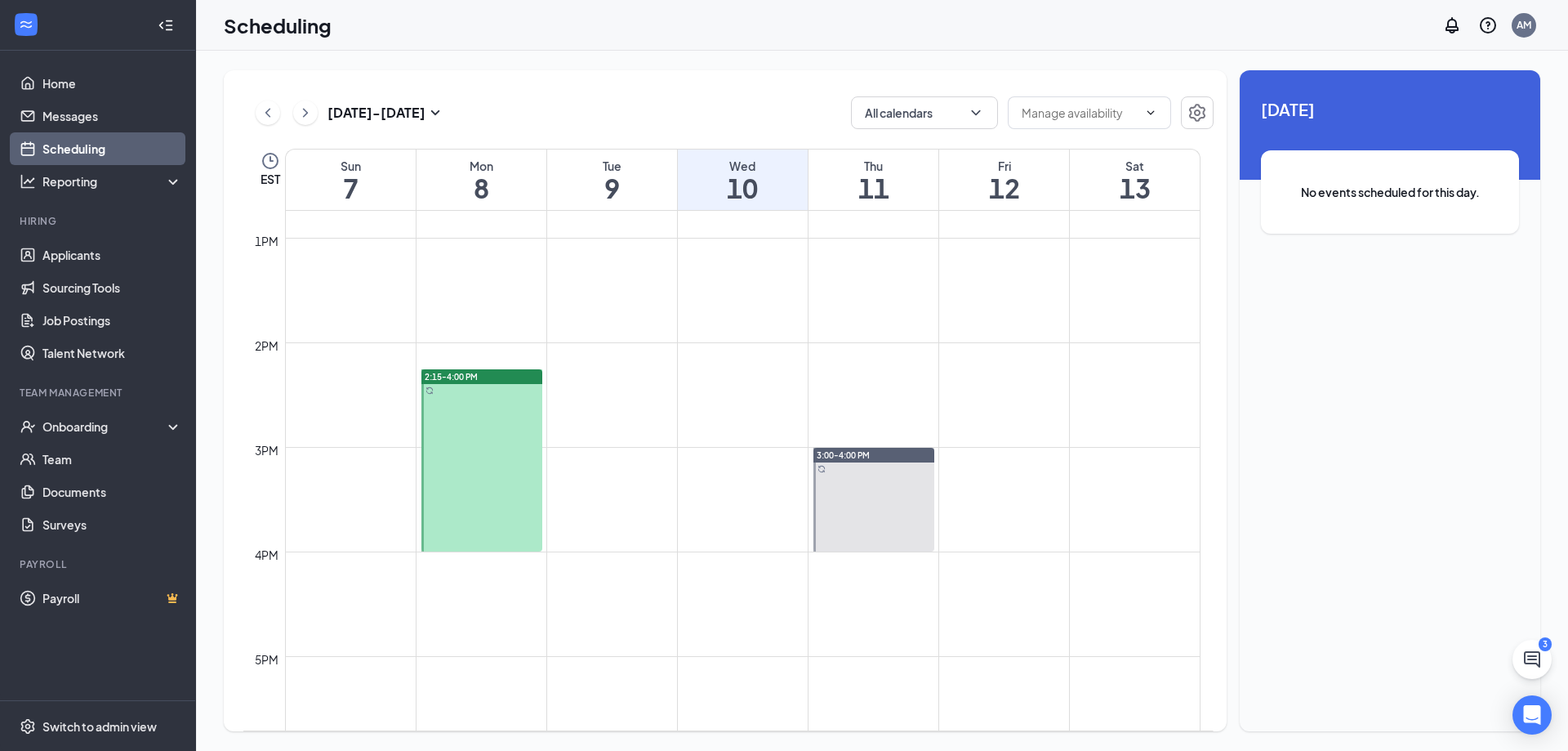
scroll to position [1375, 0]
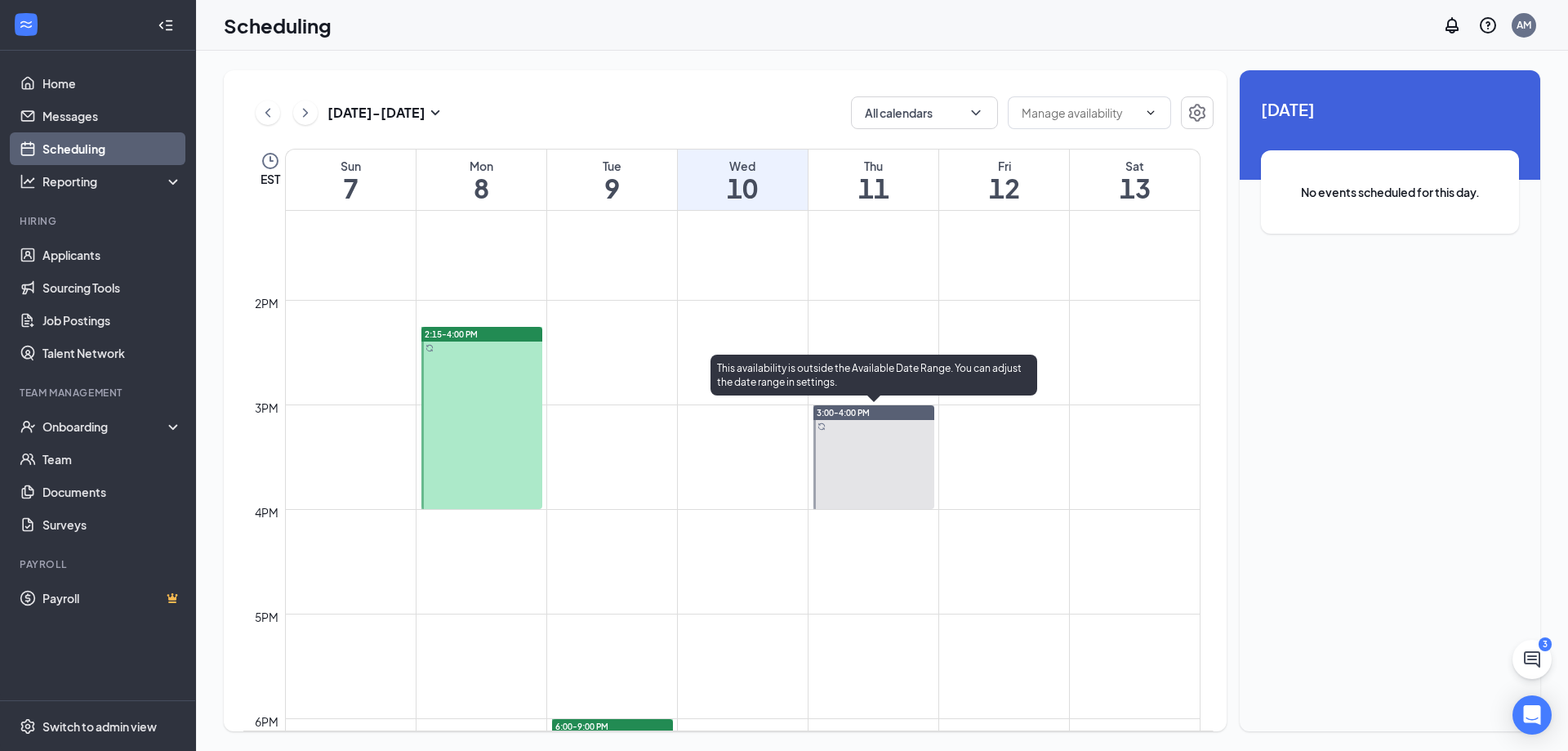
click at [887, 473] on div at bounding box center [874, 457] width 120 height 104
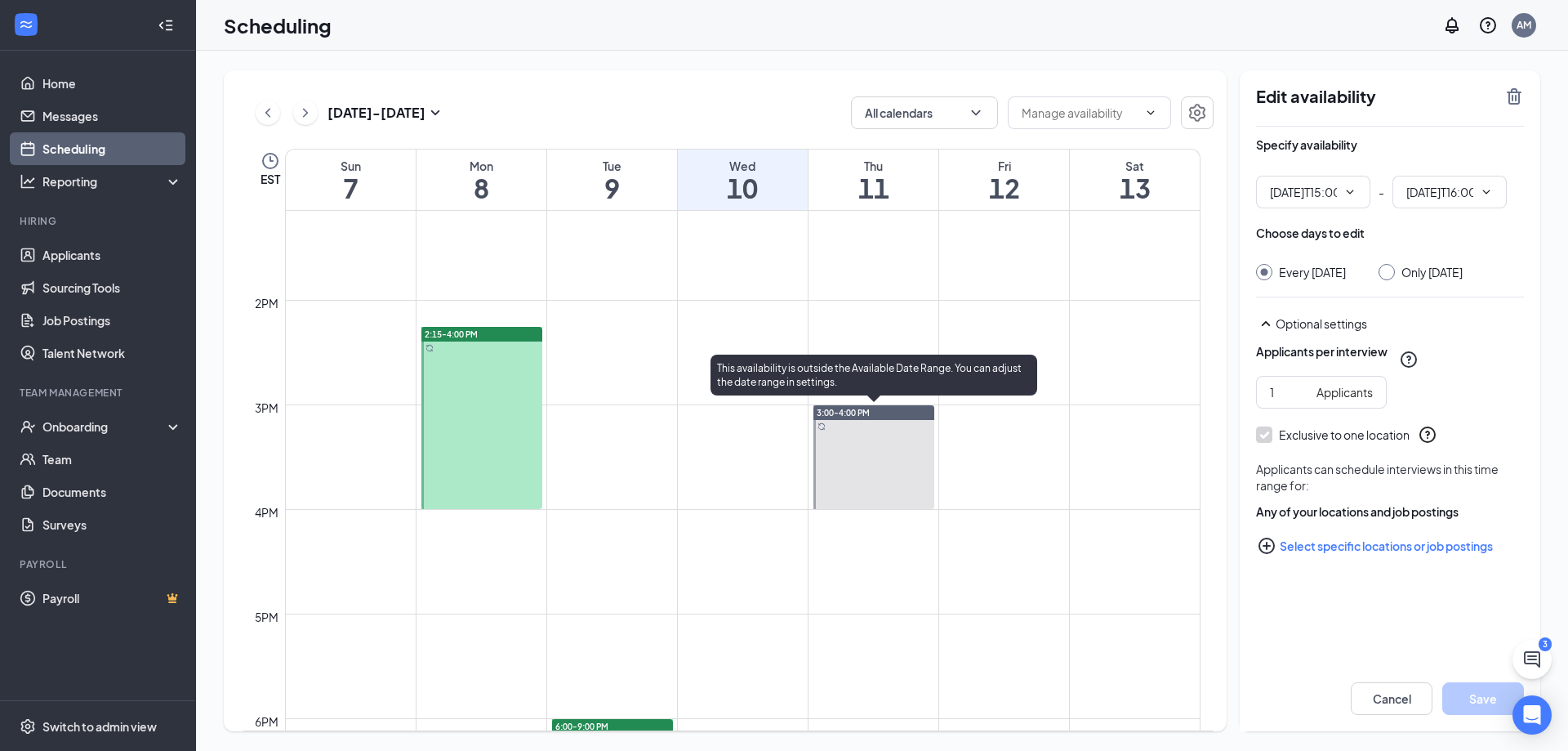
type input "03:00 PM"
type input "04:00 PM"
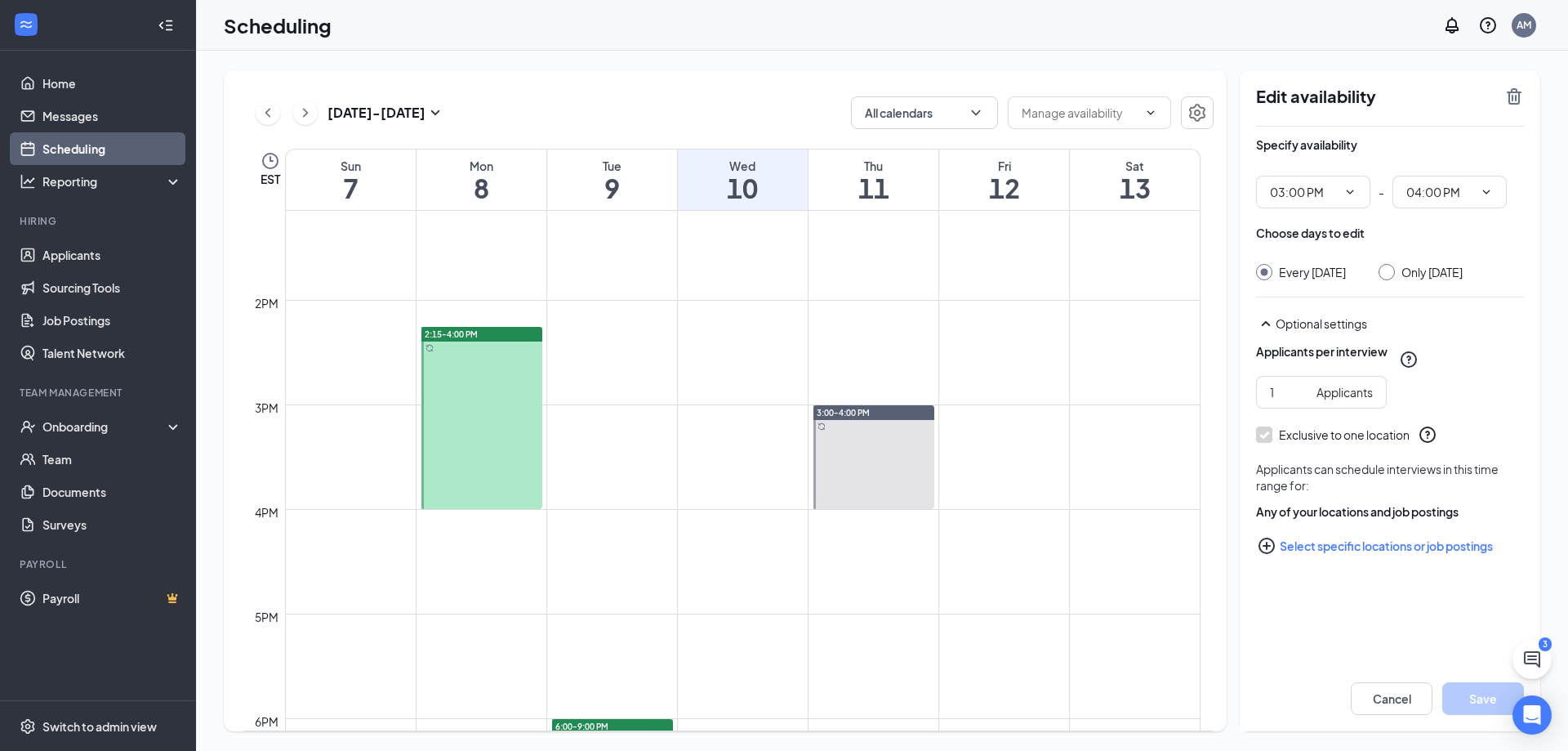
click at [1390, 270] on input "Only [DATE]" at bounding box center [1384, 269] width 11 height 11
radio input "true"
radio input "false"
click at [1520, 95] on icon "TrashOutline" at bounding box center [1514, 96] width 15 height 16
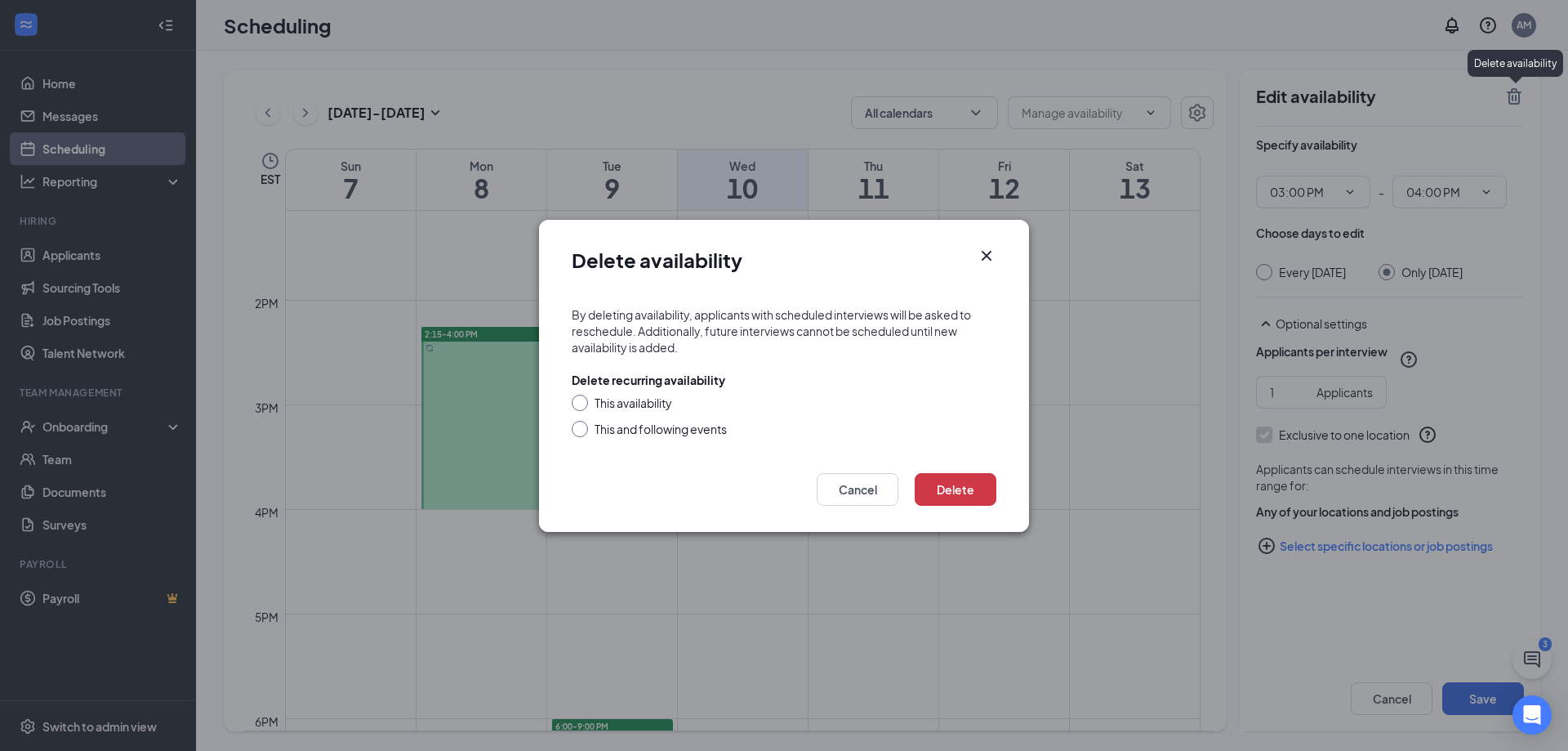
click at [582, 407] on div at bounding box center [580, 402] width 16 height 16
click at [577, 402] on input "This availability" at bounding box center [577, 400] width 11 height 11
radio input "true"
click at [980, 501] on button "Delete" at bounding box center [955, 490] width 81 height 33
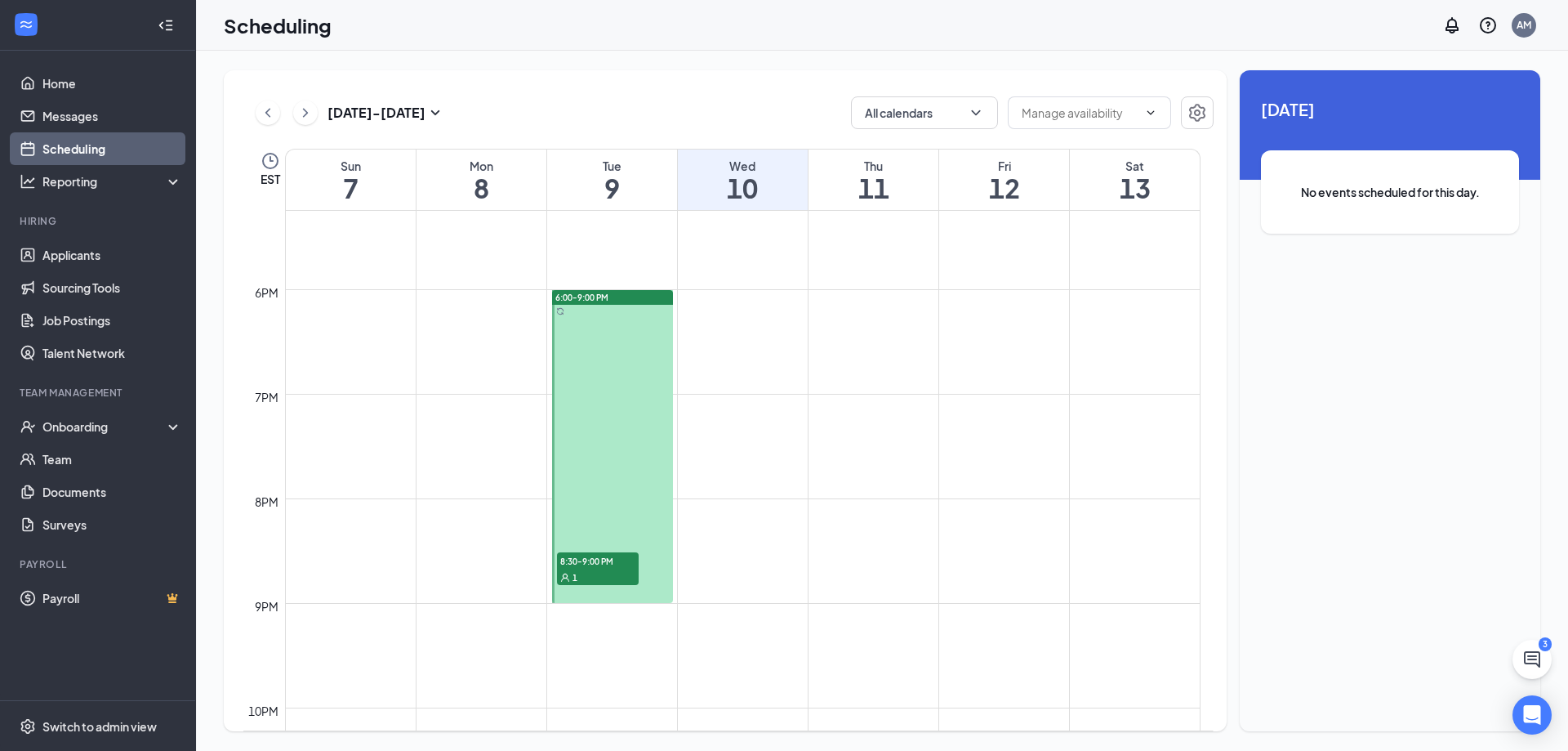
scroll to position [1798, 0]
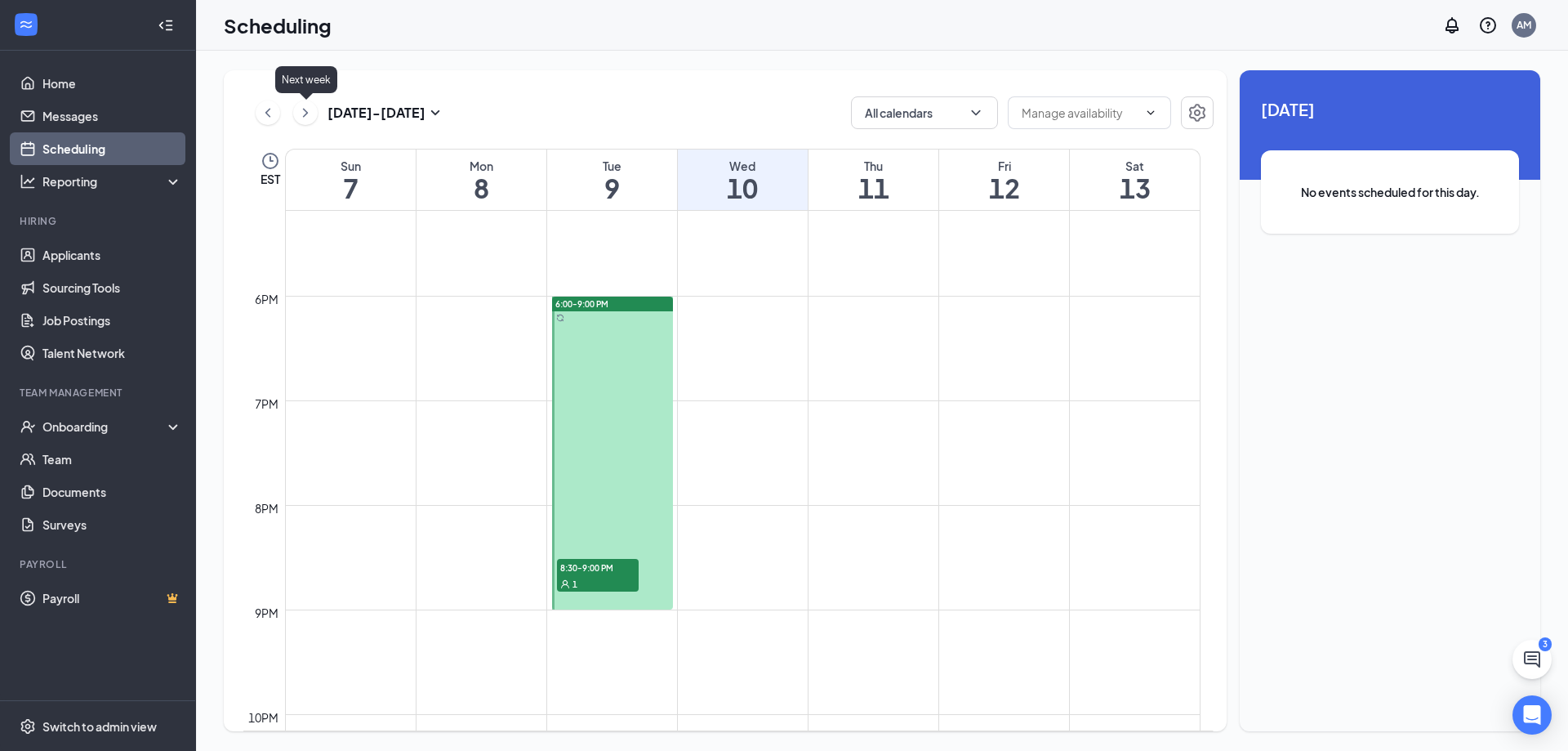
click at [313, 111] on icon "ChevronRight" at bounding box center [305, 113] width 16 height 20
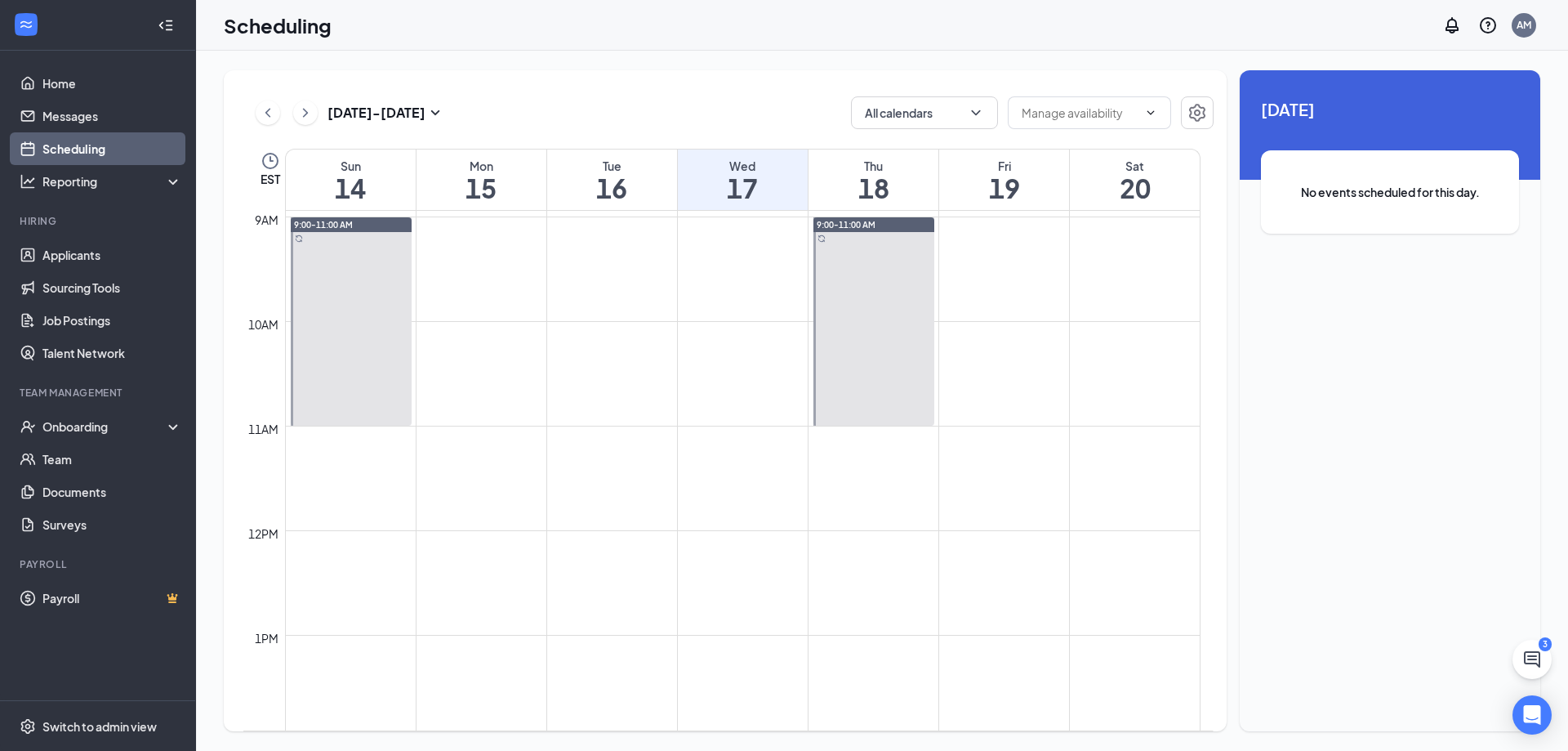
scroll to position [885, 0]
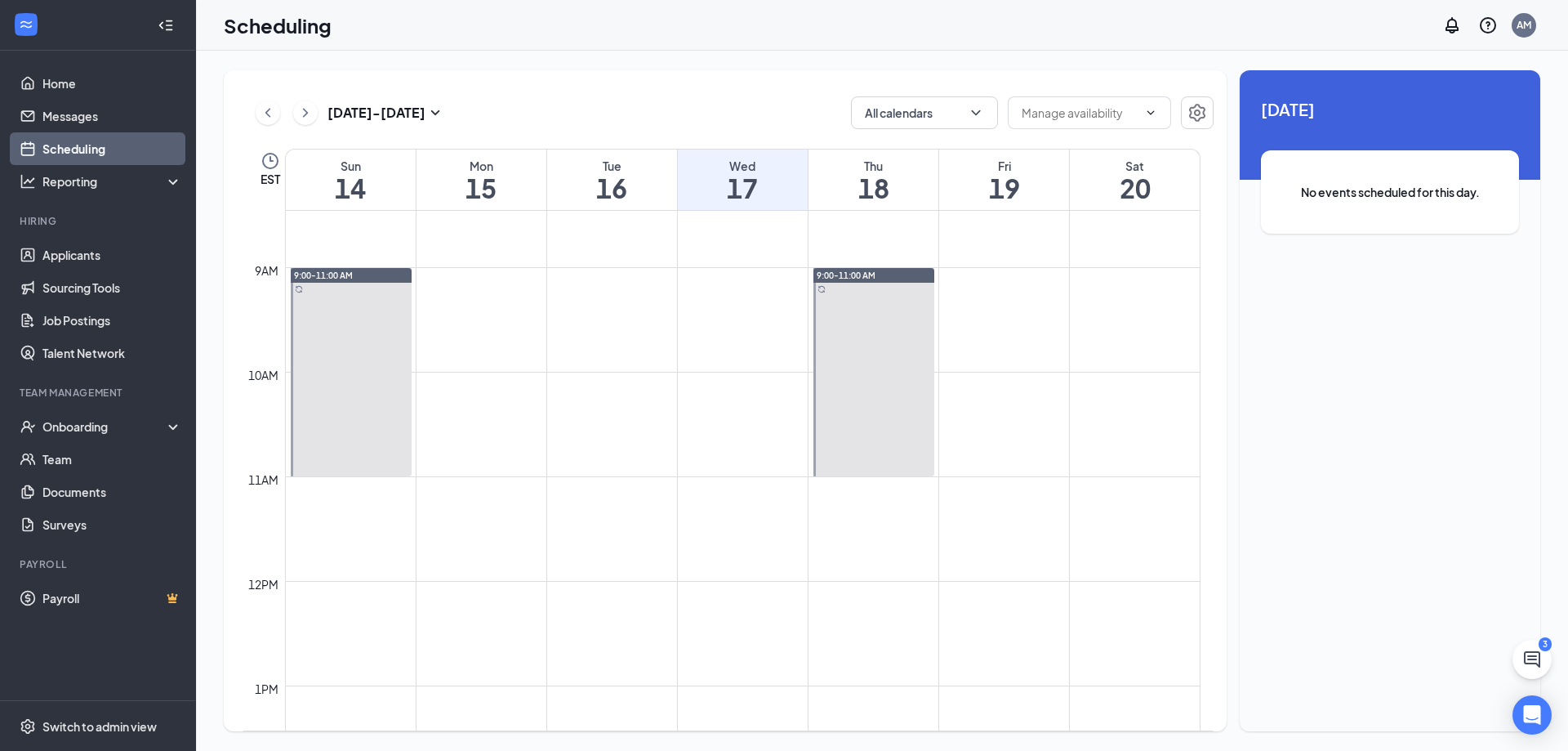
click at [342, 399] on div at bounding box center [350, 372] width 120 height 208
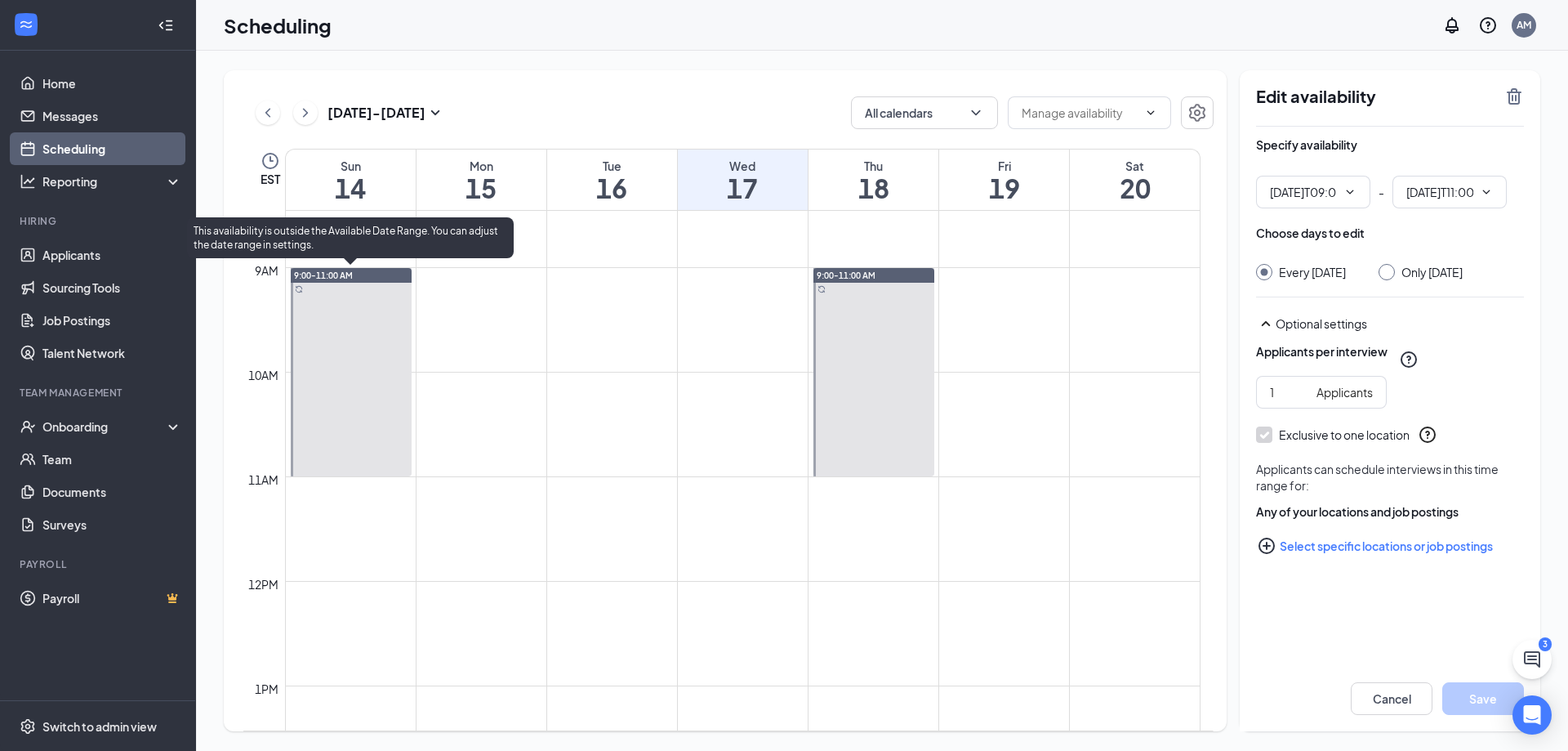
type input "09:00 AM"
type input "11:00 AM"
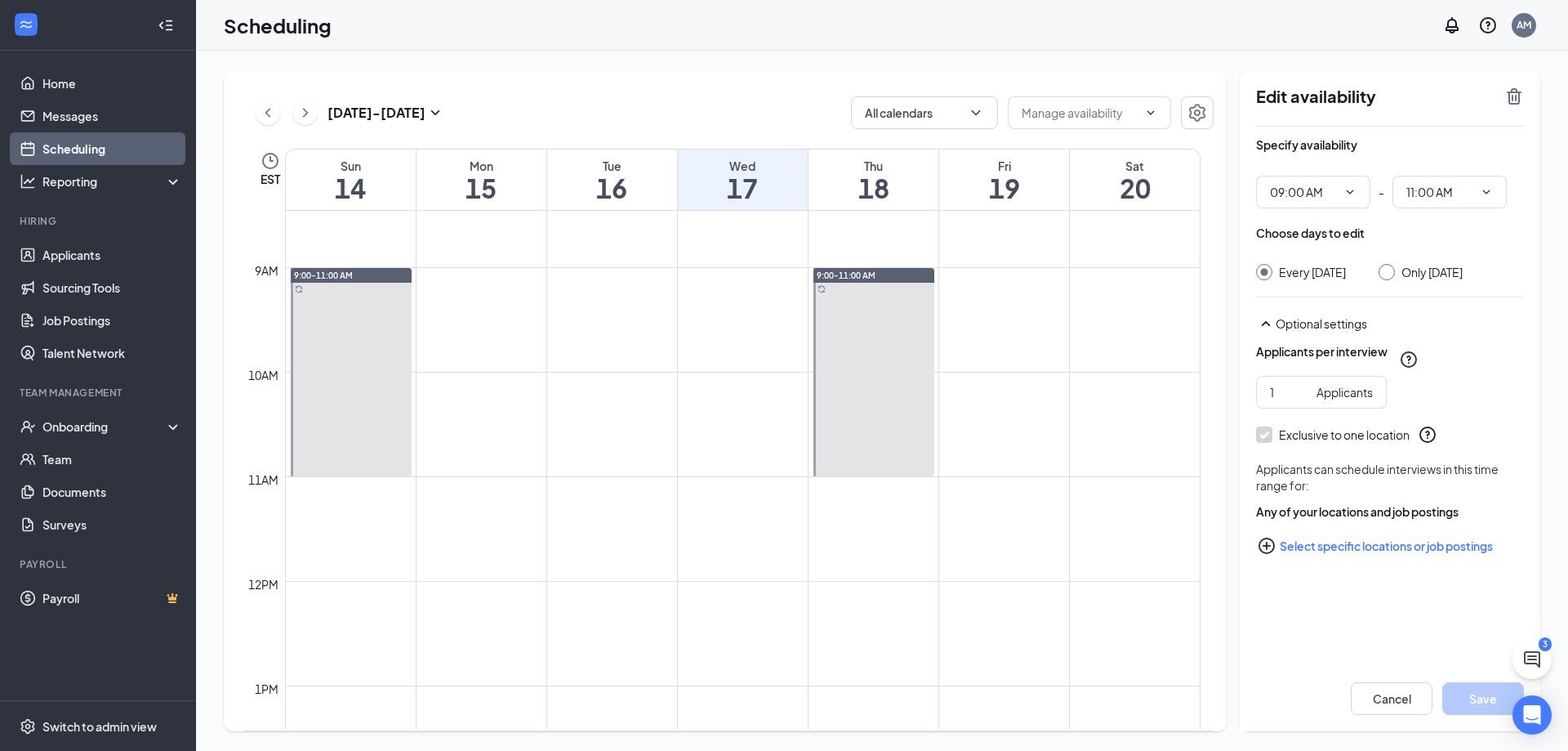
click at [1390, 270] on input "Only [DATE]" at bounding box center [1384, 269] width 11 height 11
radio input "true"
radio input "false"
click at [1519, 102] on icon "TrashOutline" at bounding box center [1514, 96] width 15 height 16
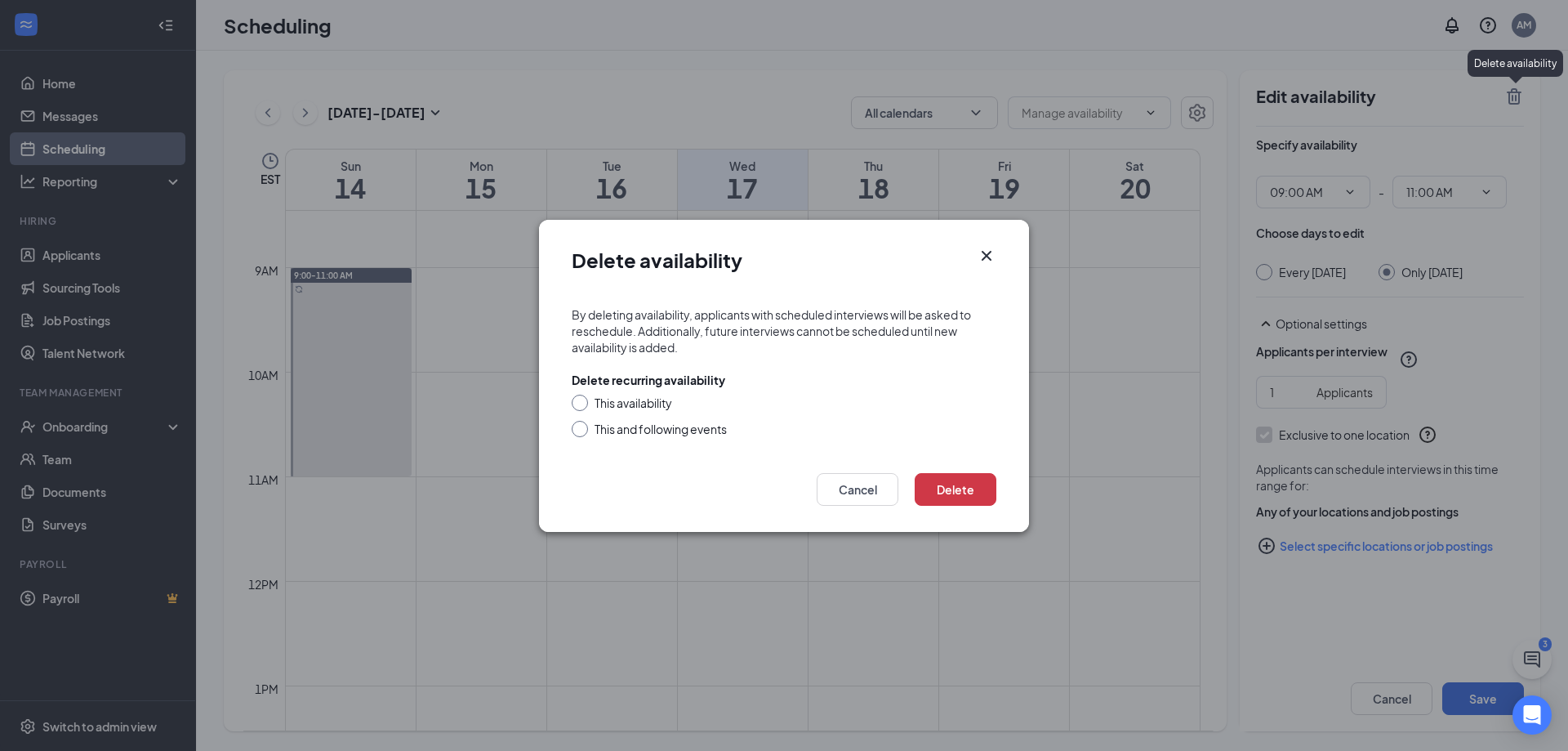
click at [662, 403] on div "This availability" at bounding box center [634, 402] width 78 height 16
click at [583, 403] on input "This availability" at bounding box center [577, 400] width 11 height 11
radio input "true"
click at [937, 483] on button "Delete" at bounding box center [955, 490] width 81 height 33
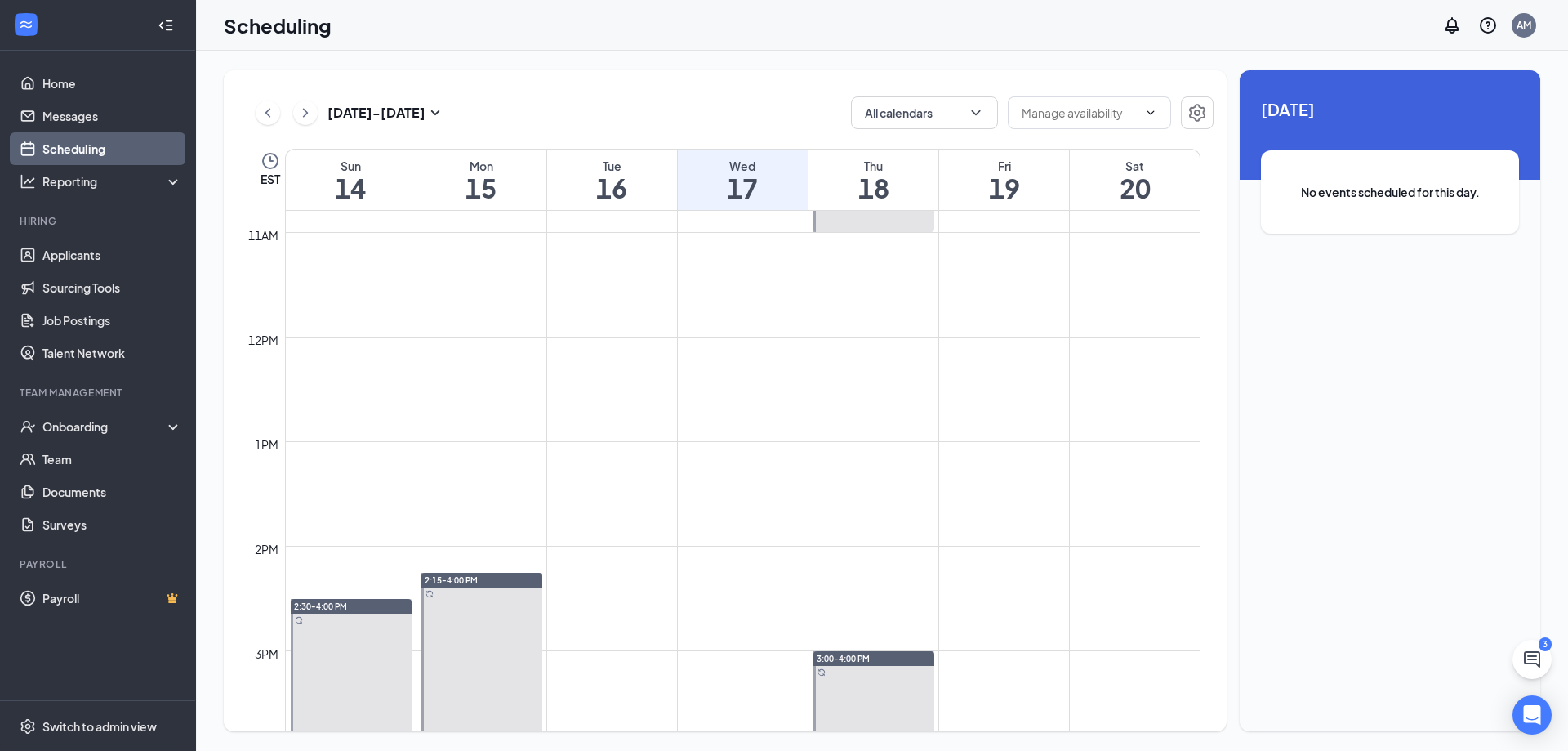
scroll to position [1130, 0]
click at [368, 637] on div at bounding box center [350, 676] width 120 height 156
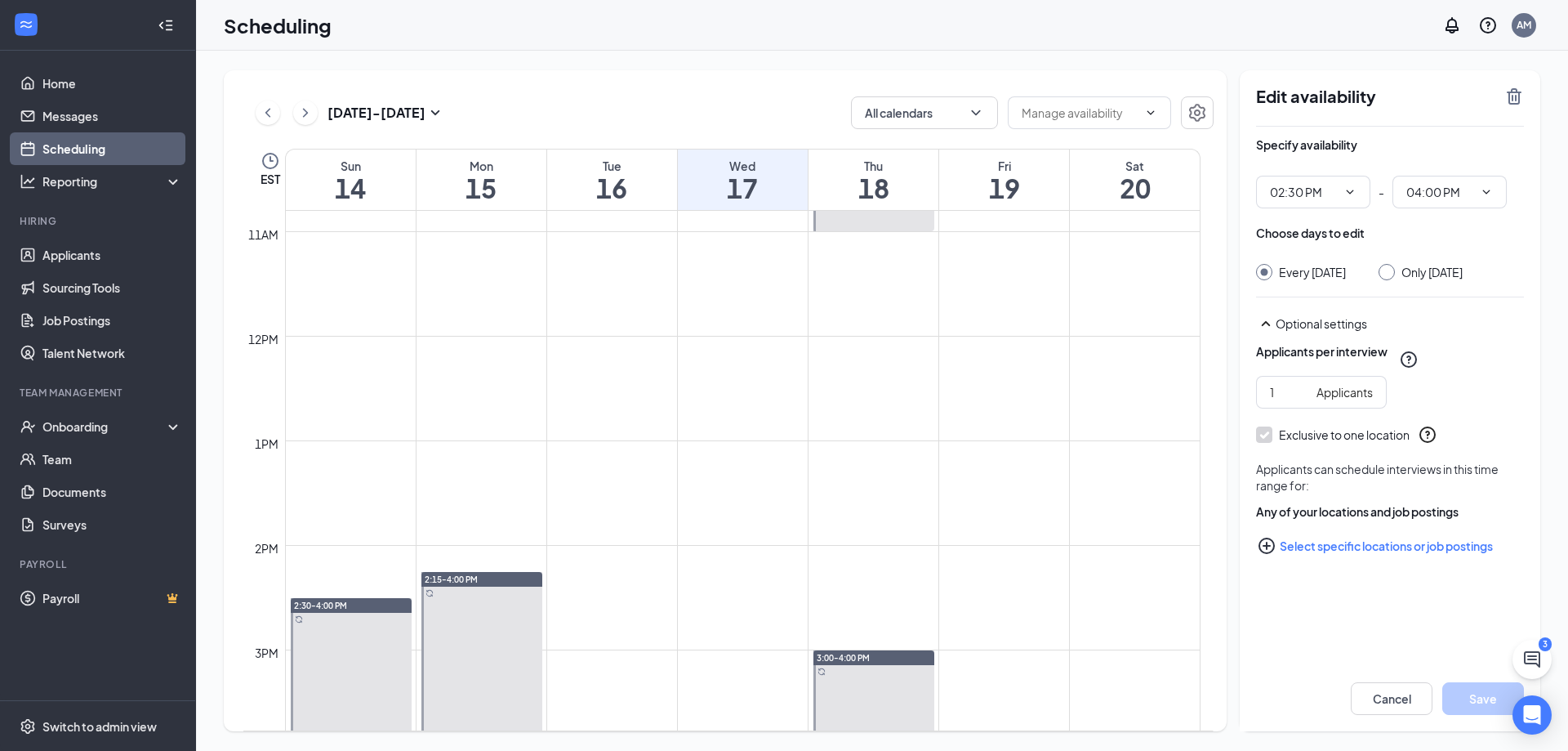
click at [1393, 278] on div at bounding box center [1387, 271] width 16 height 16
click at [1396, 261] on div "Choose days to edit Every [DATE] Only [DATE]" at bounding box center [1389, 252] width 268 height 56
click at [1393, 282] on div "Specify availability 02:30 PM - 04:00 PM Choose days to edit Every [DATE] Only …" at bounding box center [1389, 377] width 268 height 501
click at [1395, 276] on div at bounding box center [1387, 271] width 16 height 16
click at [1390, 267] on input "Only [DATE]" at bounding box center [1384, 269] width 11 height 11
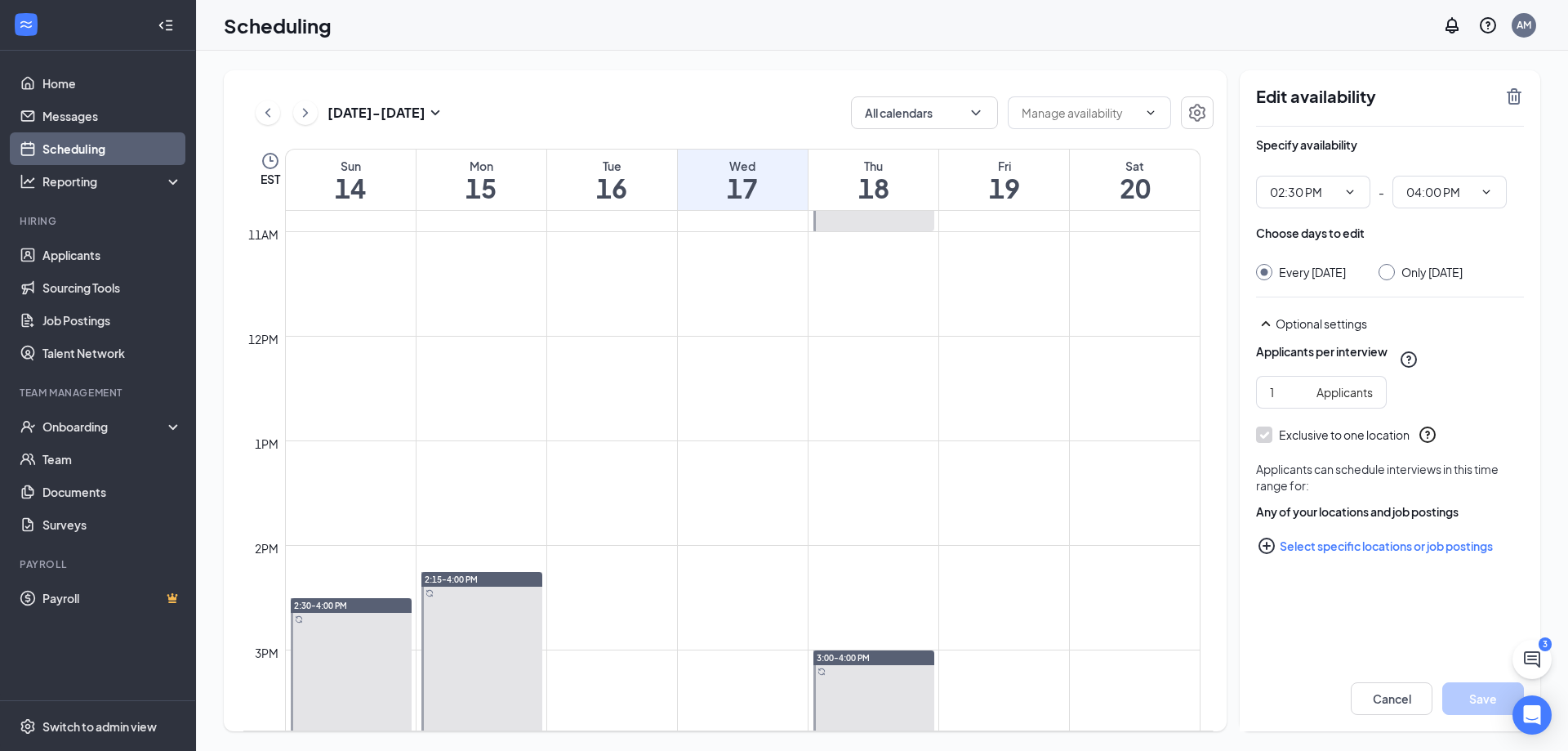
radio input "true"
radio input "false"
click at [1511, 97] on icon "TrashOutline" at bounding box center [1514, 96] width 20 height 20
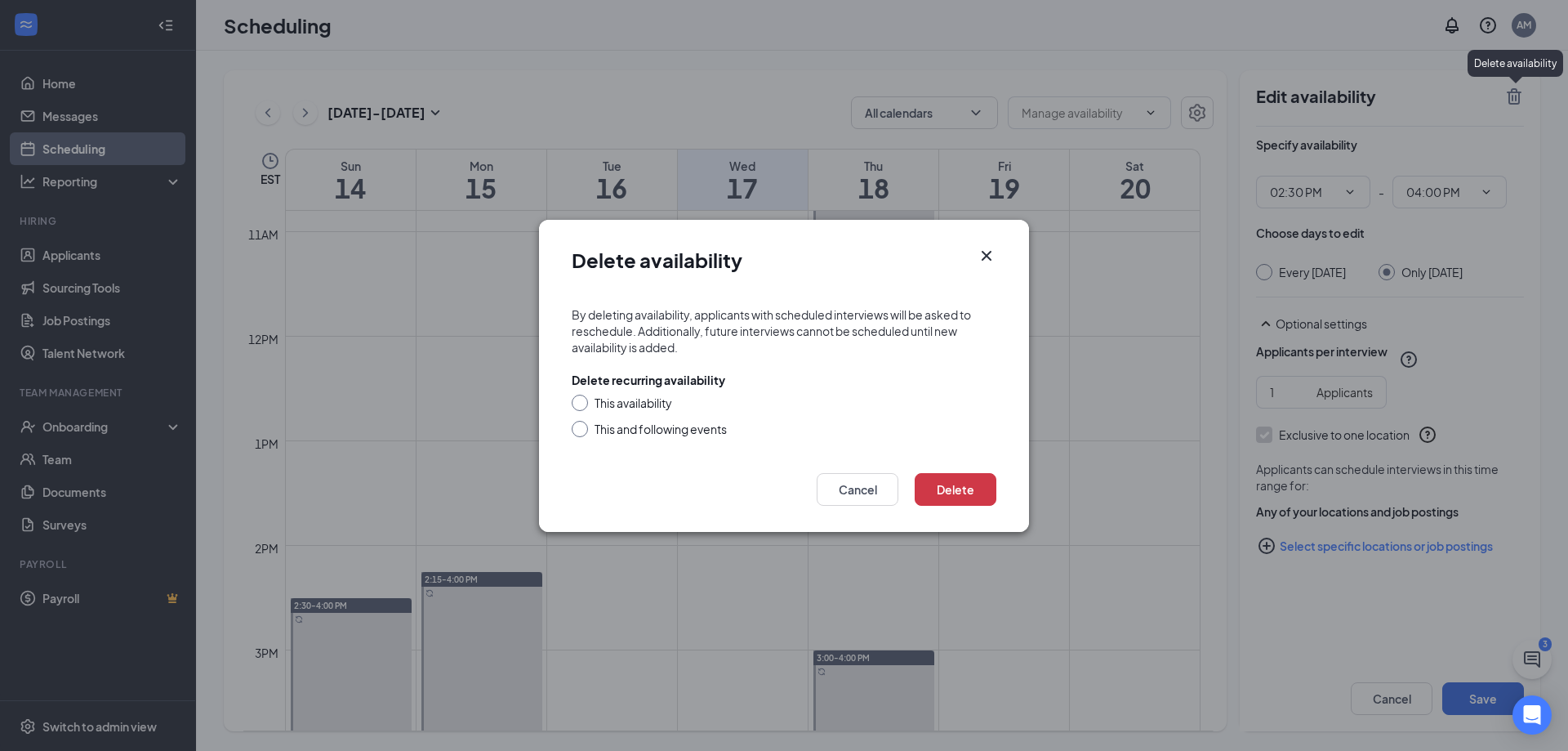
click at [599, 407] on div "This availability" at bounding box center [634, 402] width 78 height 16
click at [583, 406] on input "This availability" at bounding box center [577, 400] width 11 height 11
radio input "true"
click at [961, 504] on button "Delete" at bounding box center [955, 490] width 81 height 33
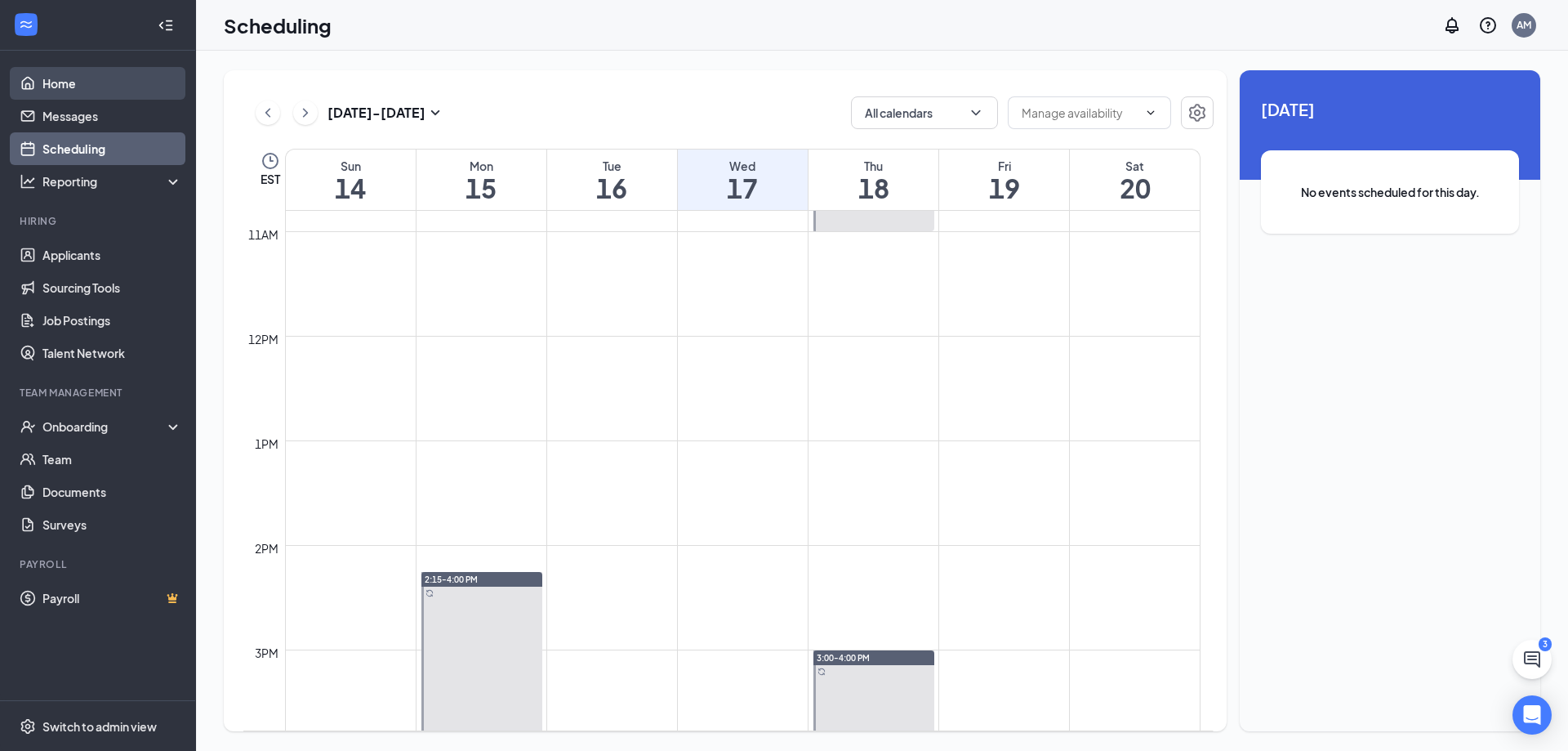
click at [124, 96] on link "Home" at bounding box center [112, 83] width 140 height 33
